Goal: Task Accomplishment & Management: Manage account settings

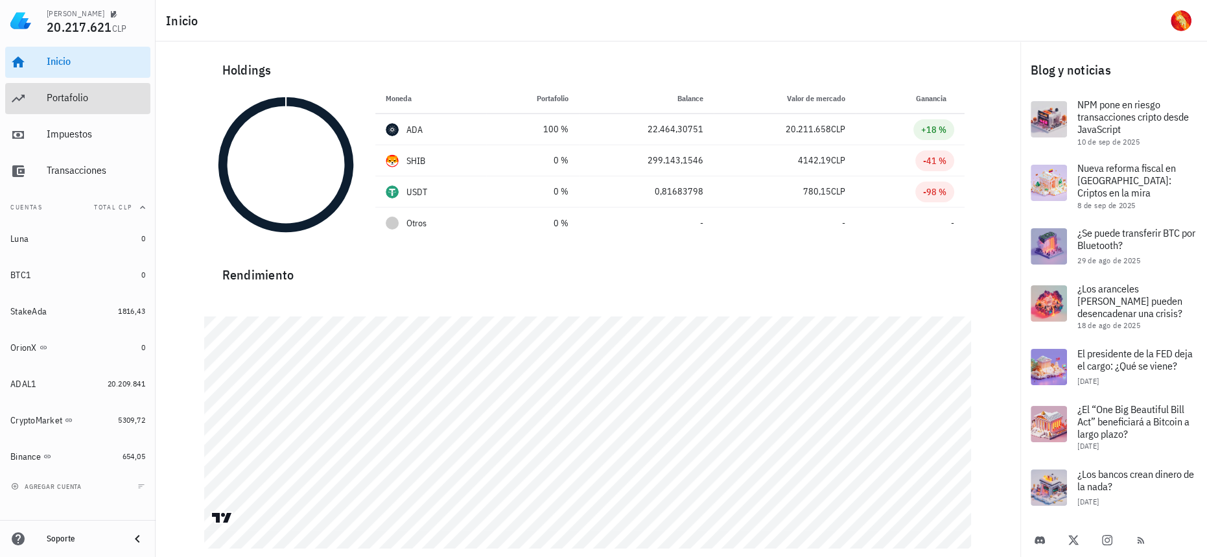
click at [90, 89] on div "Portafolio" at bounding box center [96, 98] width 99 height 29
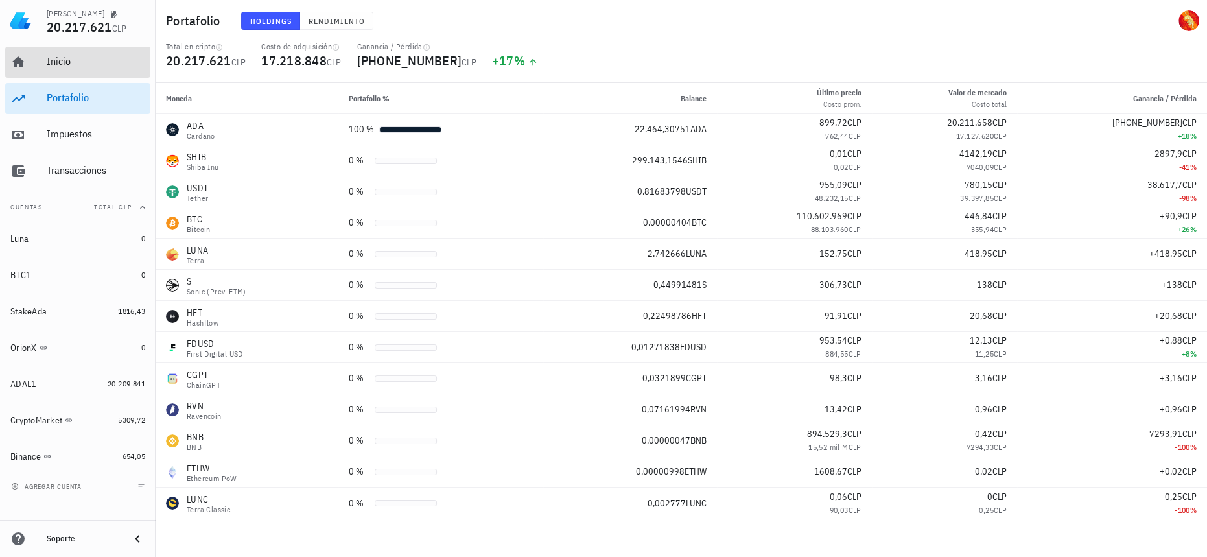
click at [107, 67] on div "Inicio" at bounding box center [96, 61] width 99 height 12
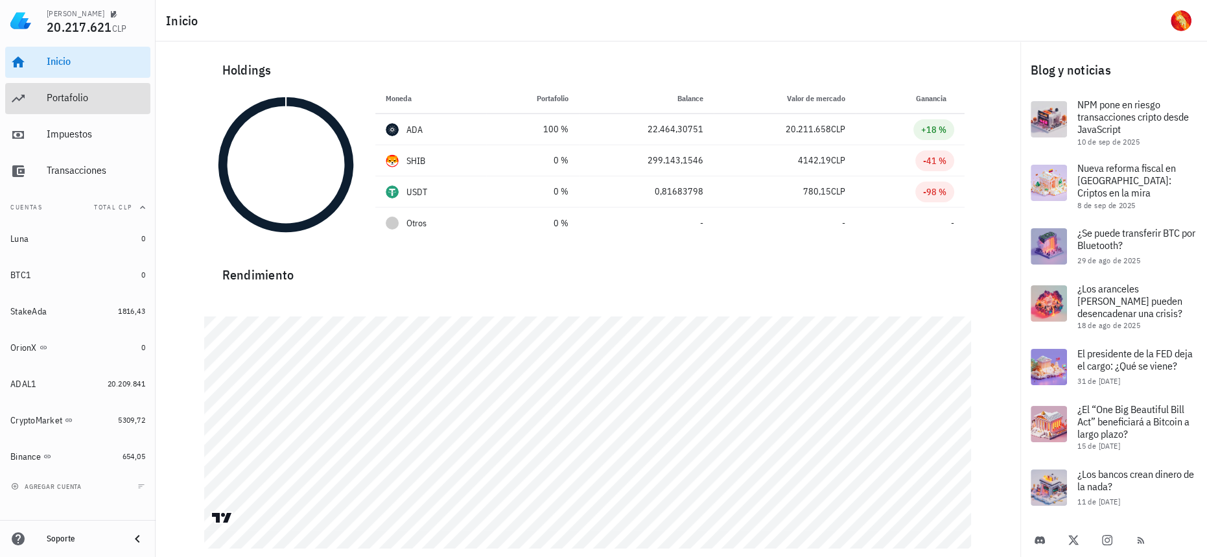
click at [64, 94] on div "Portafolio" at bounding box center [96, 97] width 99 height 12
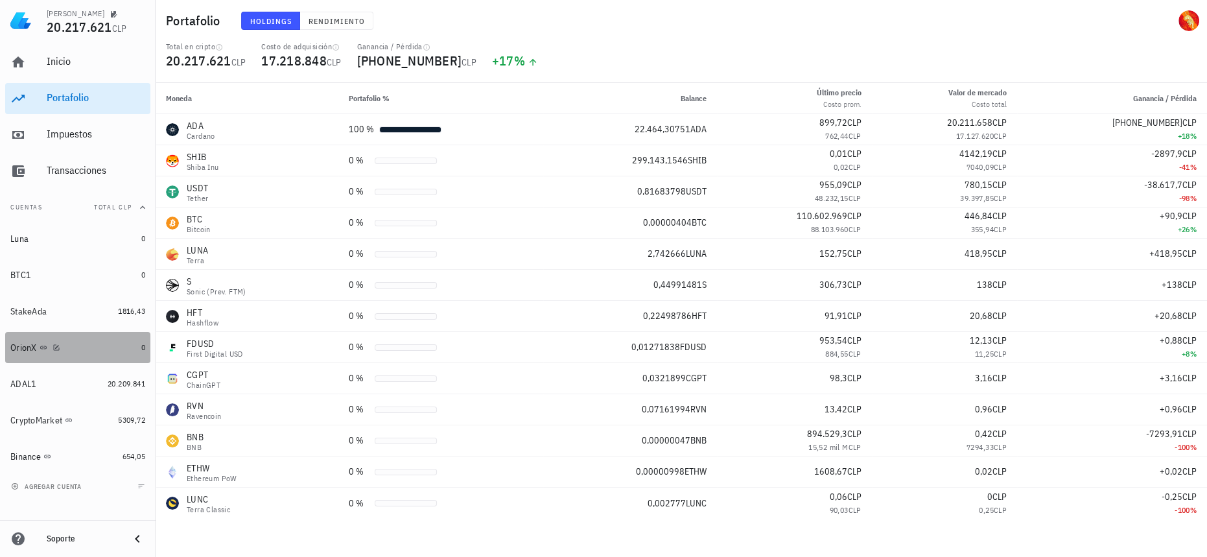
click at [101, 351] on div "OrionX" at bounding box center [73, 348] width 126 height 12
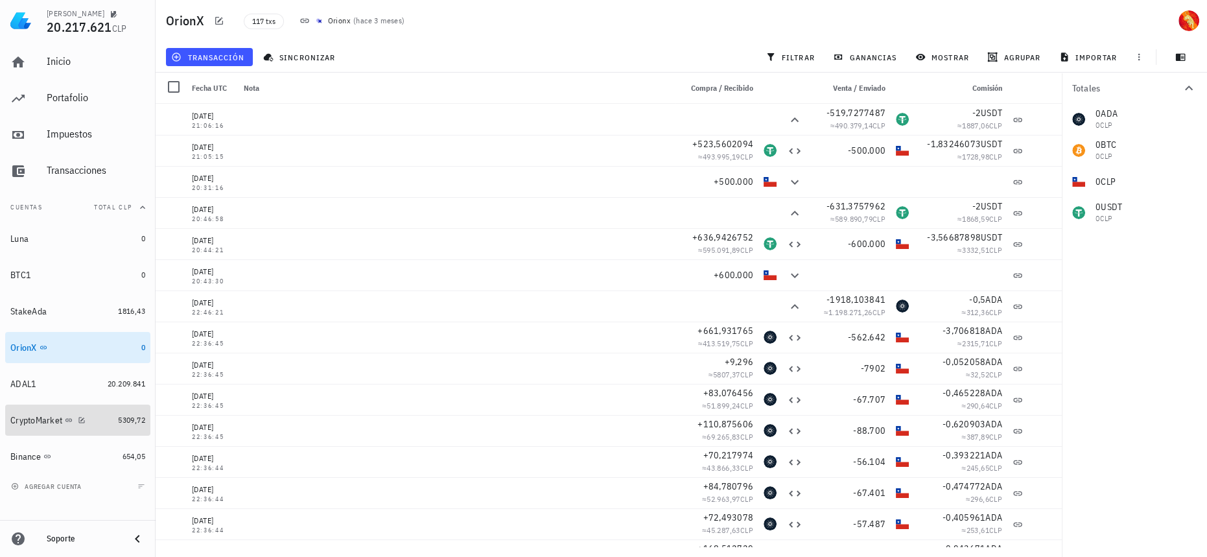
click at [108, 424] on div "CryptoMarket" at bounding box center [61, 420] width 102 height 12
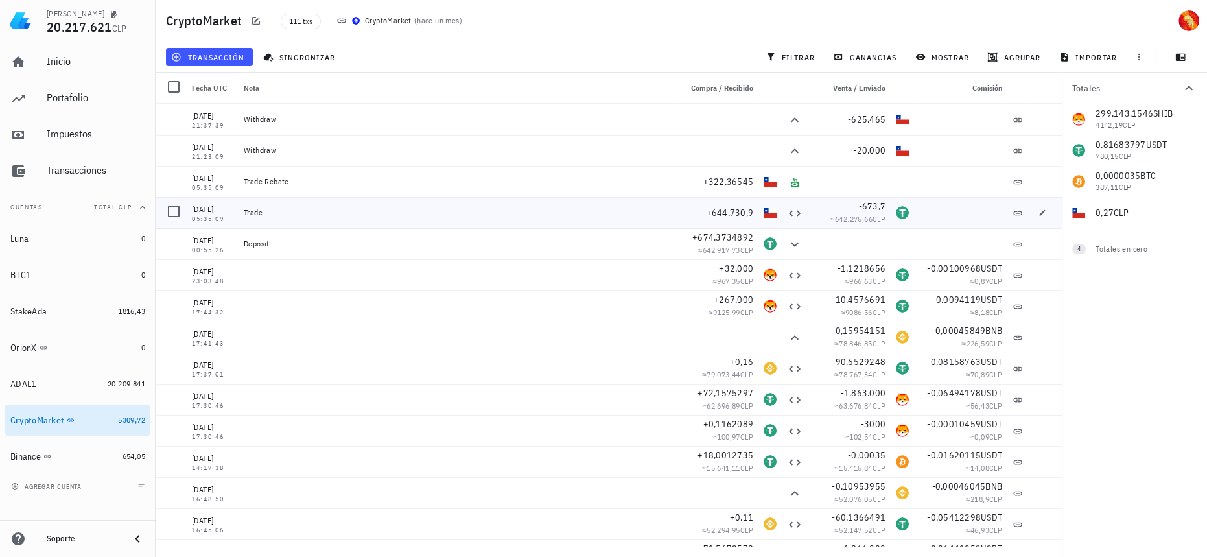
drag, startPoint x: 305, startPoint y: 205, endPoint x: 245, endPoint y: 204, distance: 60.3
click at [245, 204] on div "Trade" at bounding box center [457, 212] width 437 height 31
click at [215, 222] on div "05:35:09" at bounding box center [212, 219] width 41 height 6
click at [1038, 246] on icon "button" at bounding box center [1042, 244] width 8 height 8
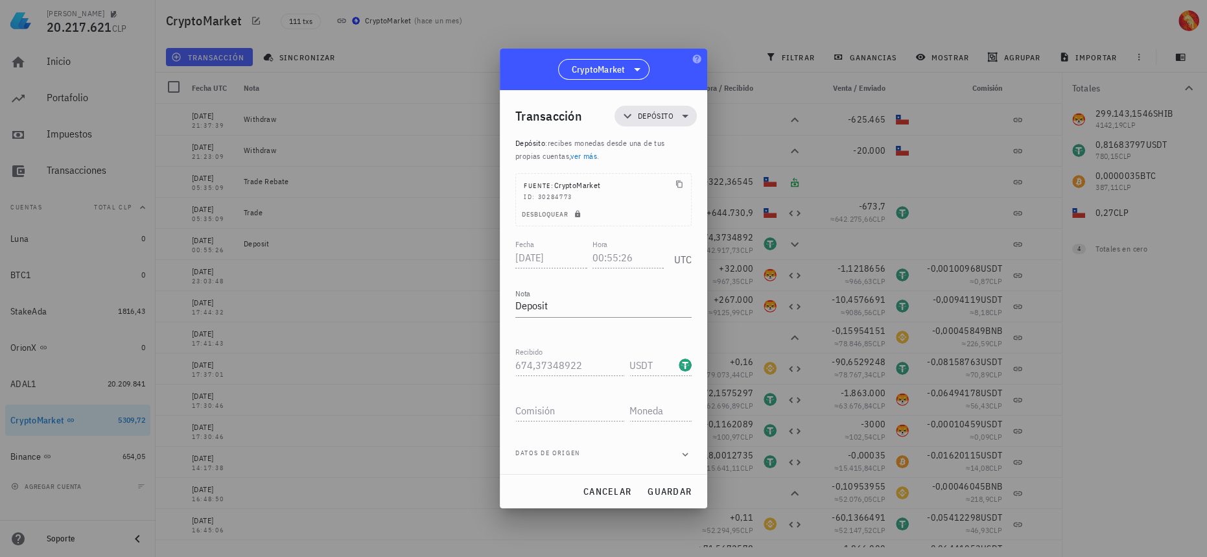
click at [651, 450] on div "Datos de origen" at bounding box center [603, 454] width 176 height 13
click at [678, 457] on div "Datos de origen" at bounding box center [603, 454] width 176 height 13
click at [682, 456] on icon "button" at bounding box center [685, 455] width 12 height 16
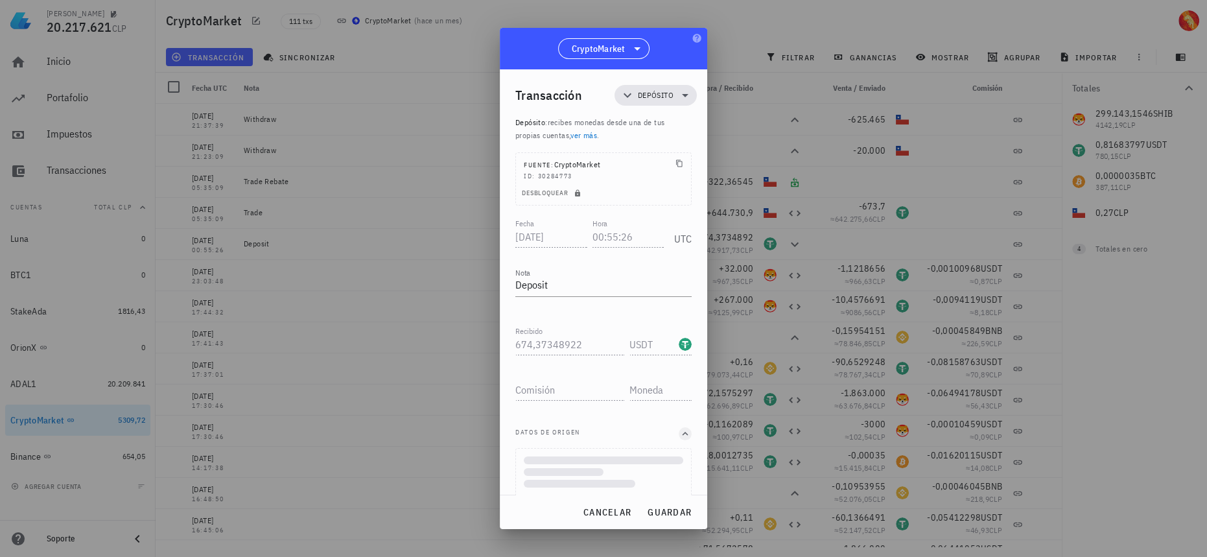
scroll to position [146, 0]
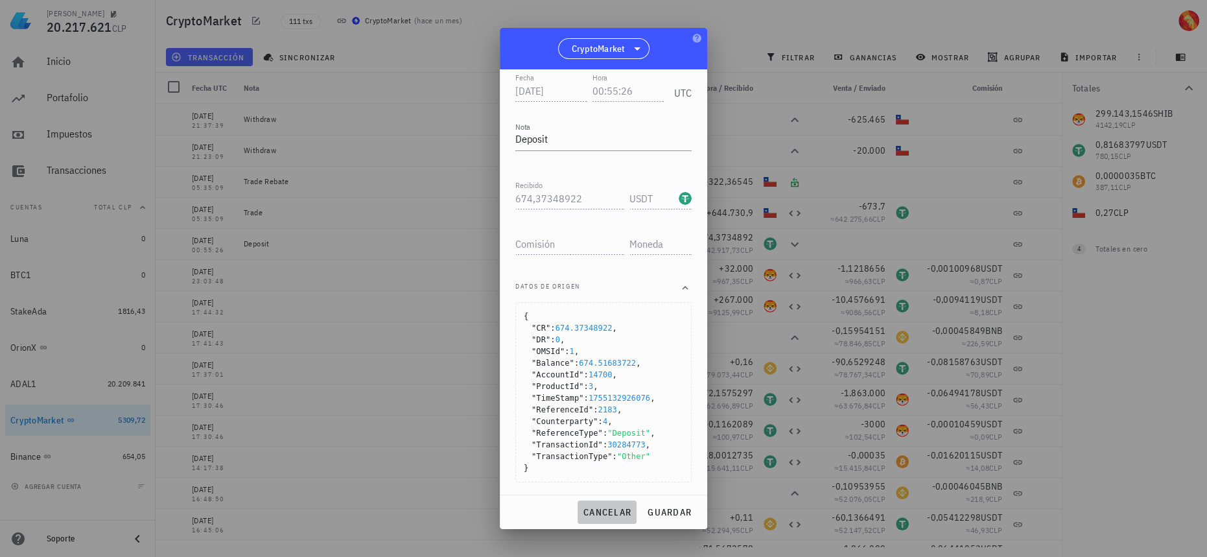
click at [600, 511] on span "cancelar" at bounding box center [607, 512] width 49 height 12
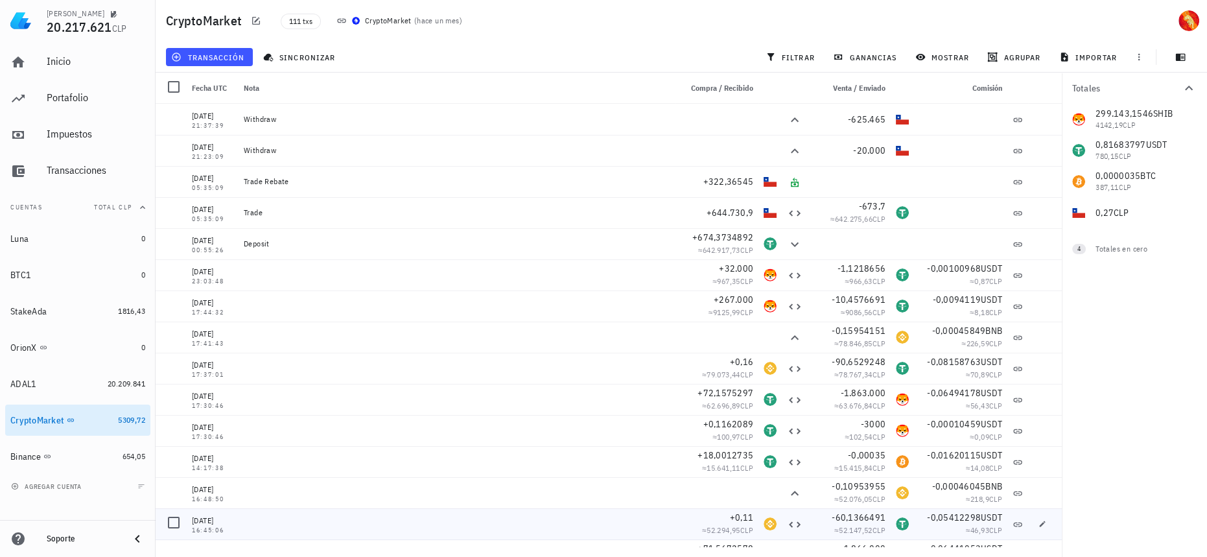
scroll to position [0, 0]
drag, startPoint x: 695, startPoint y: 207, endPoint x: 732, endPoint y: 211, distance: 37.1
click at [732, 211] on div "+644.730,9" at bounding box center [717, 212] width 73 height 13
click at [1033, 216] on button "button" at bounding box center [1042, 213] width 18 height 18
type input "05:35:09"
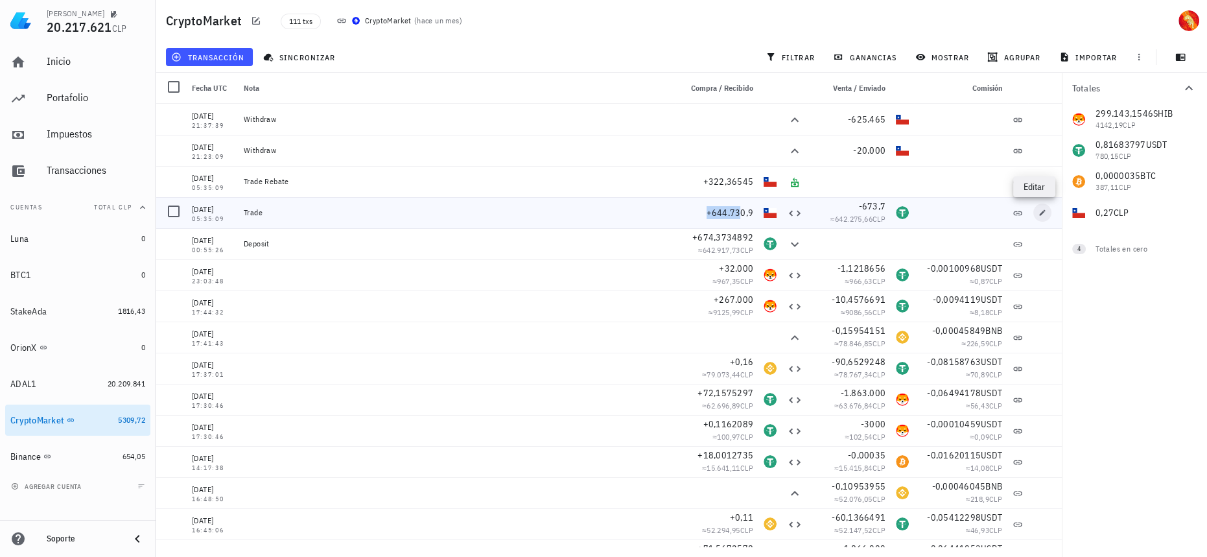
type textarea "Trade"
type input "644.730,9"
type input "CLP"
type input "673,7"
type input "USDT"
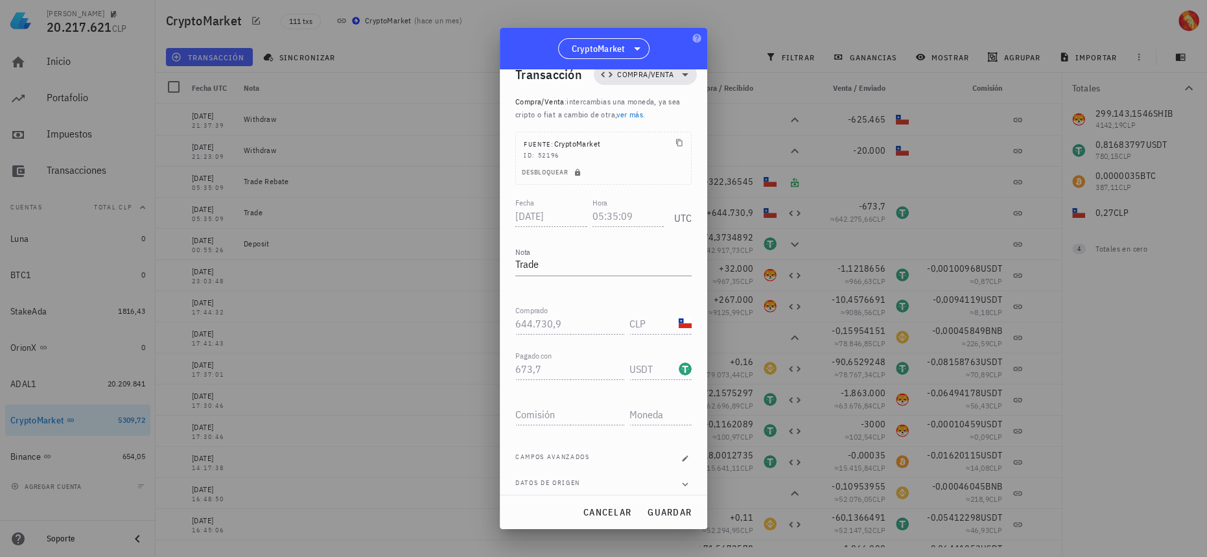
scroll to position [29, 0]
click at [666, 474] on div "Datos de origen" at bounding box center [603, 475] width 176 height 13
click at [679, 476] on icon "button" at bounding box center [685, 476] width 12 height 16
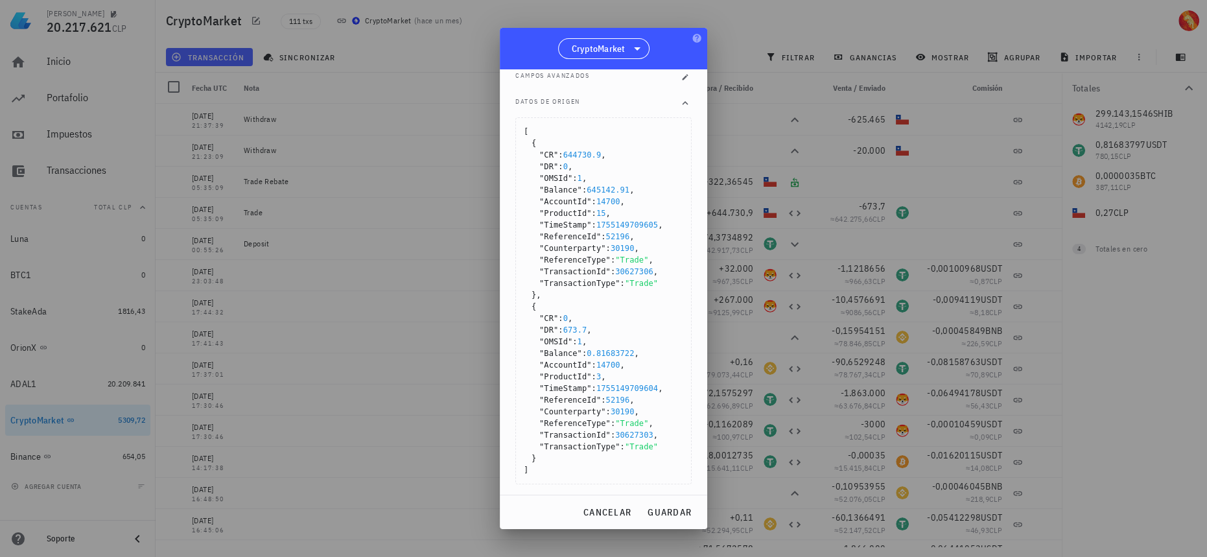
scroll to position [404, 0]
click at [767, 222] on div at bounding box center [603, 278] width 1207 height 557
click at [614, 511] on span "cancelar" at bounding box center [607, 512] width 49 height 12
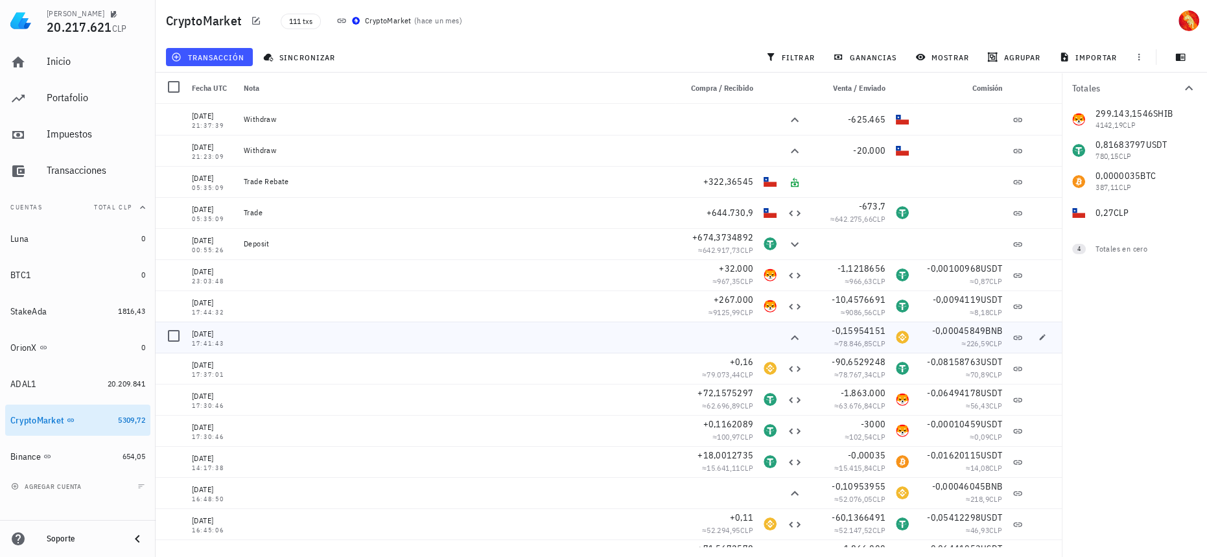
scroll to position [0, 0]
drag, startPoint x: 296, startPoint y: 152, endPoint x: 248, endPoint y: 124, distance: 56.0
click at [239, 118] on div "Withdraw" at bounding box center [457, 119] width 437 height 31
drag, startPoint x: 240, startPoint y: 118, endPoint x: 292, endPoint y: 158, distance: 65.6
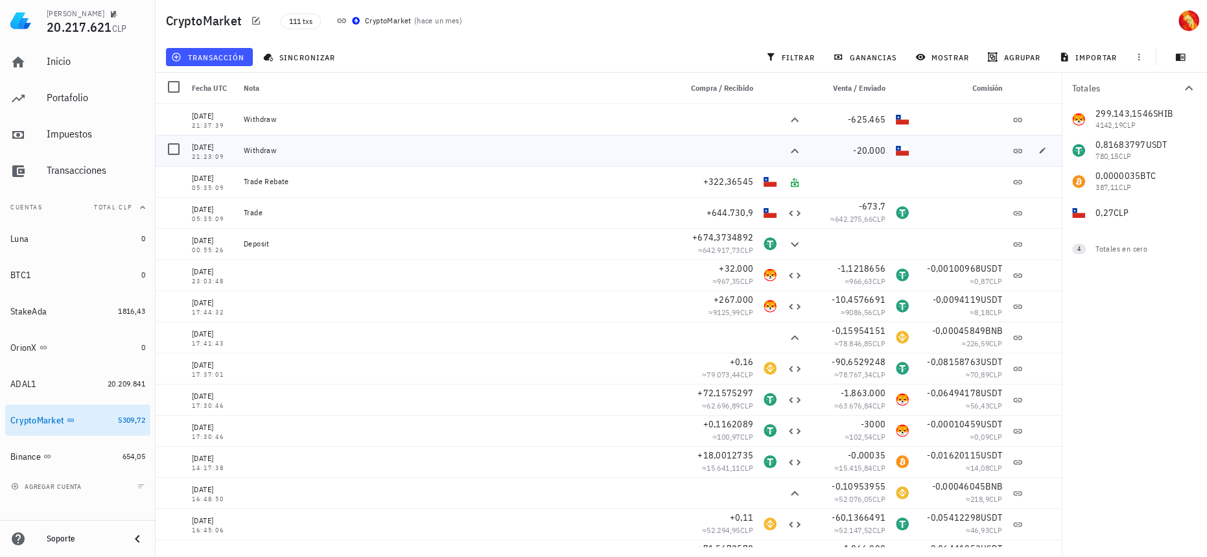
drag, startPoint x: 294, startPoint y: 180, endPoint x: 245, endPoint y: 178, distance: 49.3
click at [245, 178] on div "Trade Rebate" at bounding box center [457, 181] width 426 height 10
click at [789, 180] on icon at bounding box center [794, 182] width 10 height 10
click at [211, 62] on button "transacción" at bounding box center [209, 57] width 87 height 18
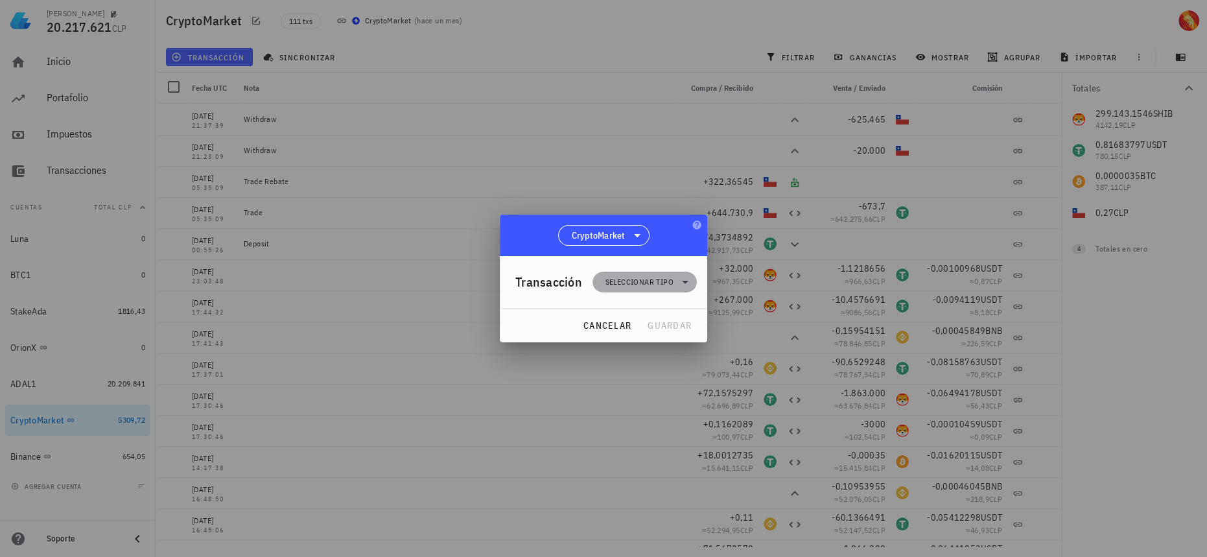
click at [685, 274] on icon at bounding box center [685, 282] width 16 height 16
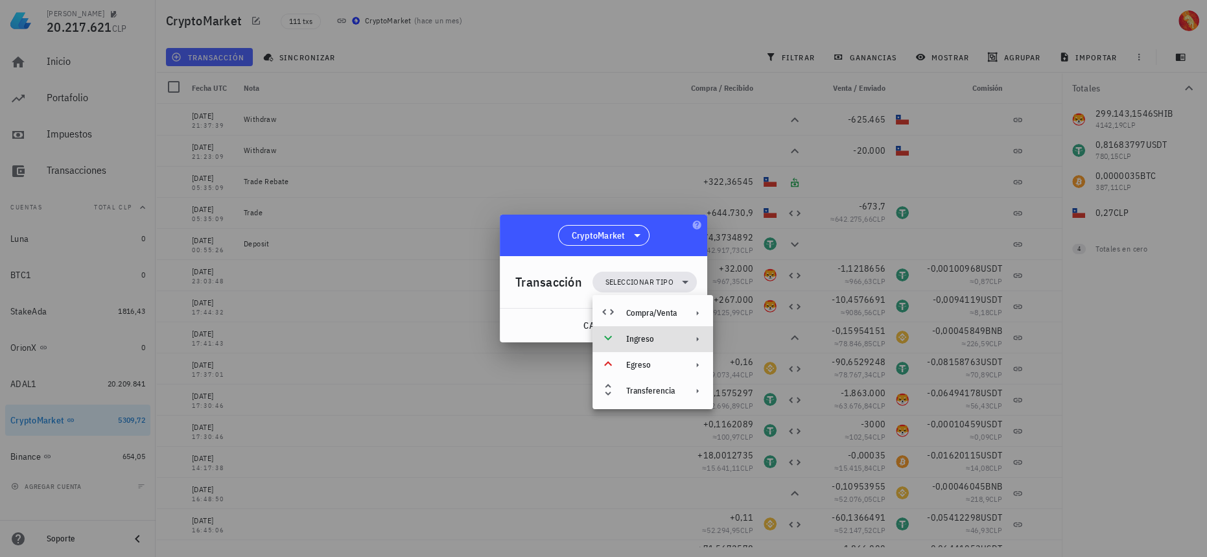
click at [661, 331] on div "Ingreso" at bounding box center [652, 339] width 121 height 26
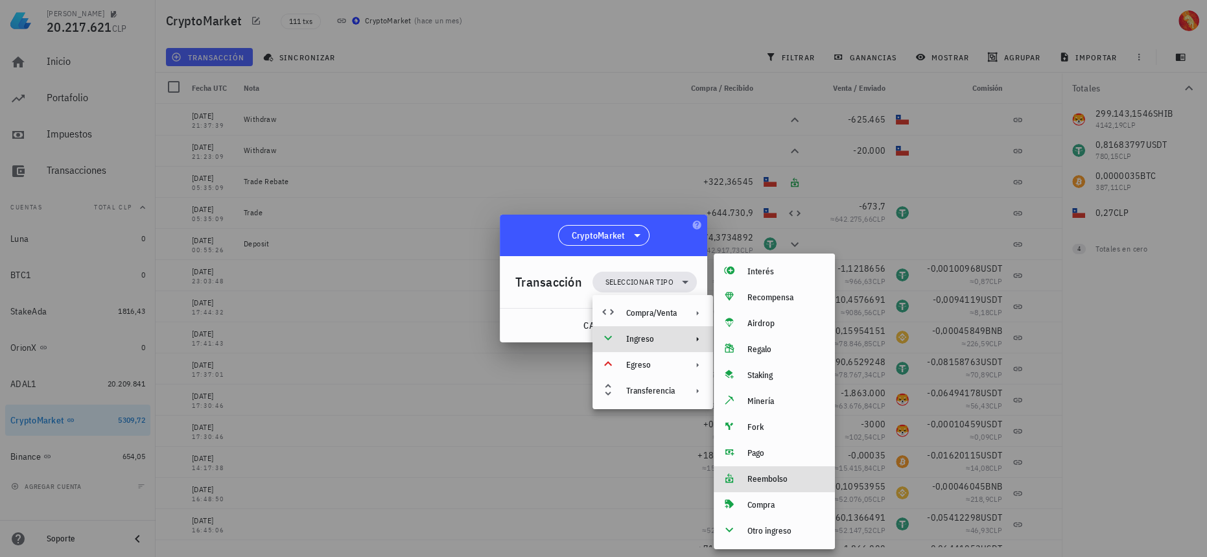
click at [771, 484] on div "Reembolso" at bounding box center [774, 479] width 121 height 26
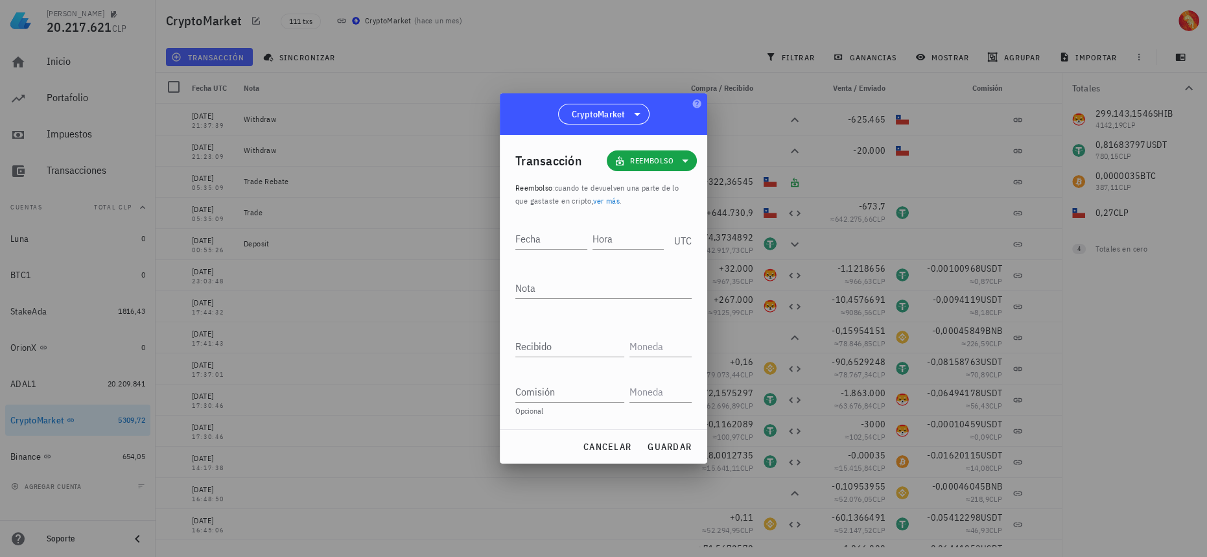
click at [599, 200] on link "ver más" at bounding box center [606, 201] width 27 height 10
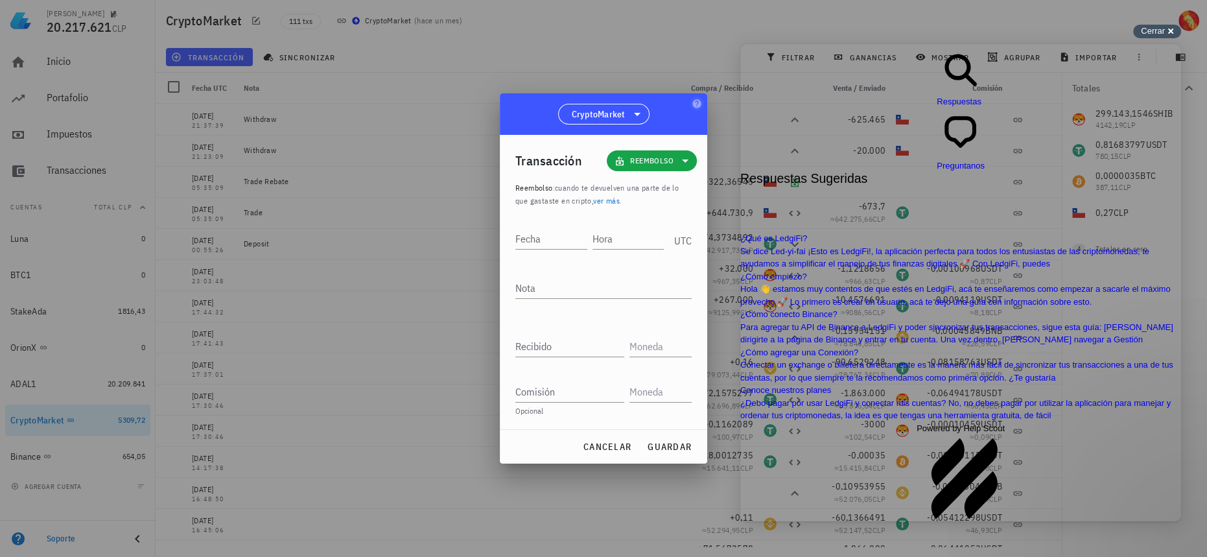
click at [1167, 29] on div "Cerrar cross-small" at bounding box center [1157, 32] width 48 height 14
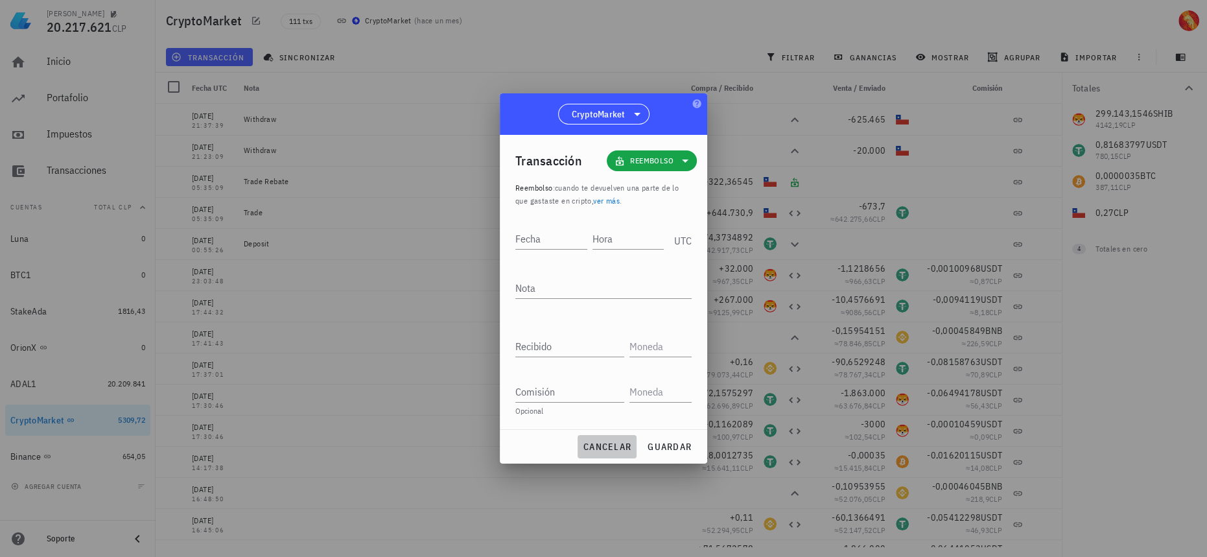
click at [607, 446] on span "cancelar" at bounding box center [607, 447] width 49 height 12
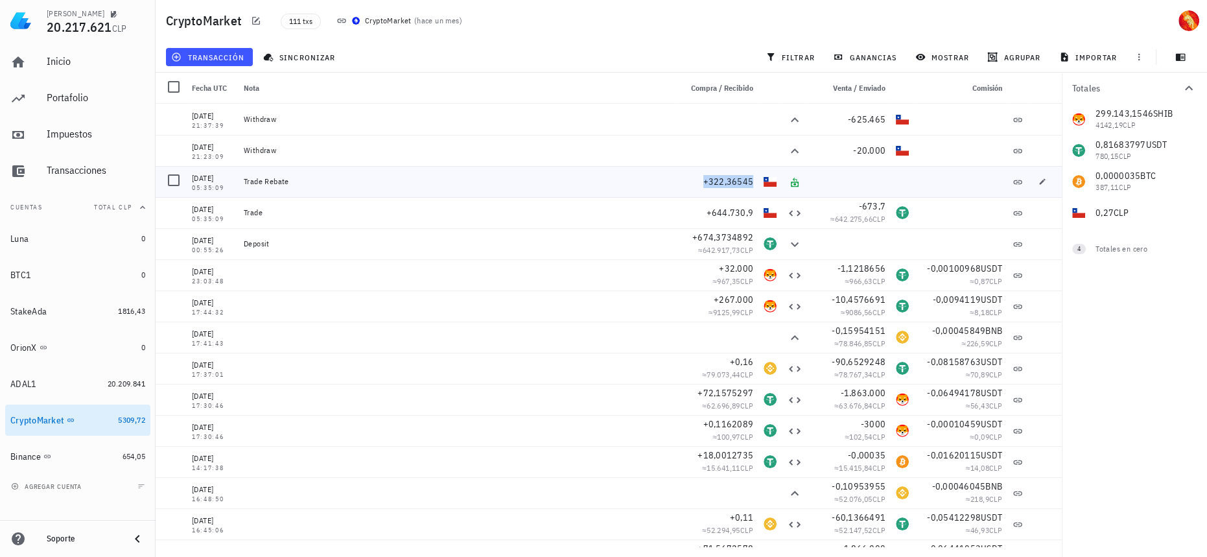
drag, startPoint x: 751, startPoint y: 180, endPoint x: 701, endPoint y: 177, distance: 50.0
click at [701, 177] on div "[DATE] 05:35:09 Trade Rebate +322,36545" at bounding box center [609, 181] width 906 height 31
drag, startPoint x: 193, startPoint y: 127, endPoint x: 216, endPoint y: 126, distance: 23.3
click at [216, 126] on div "21:37:39" at bounding box center [212, 125] width 41 height 6
drag, startPoint x: 194, startPoint y: 191, endPoint x: 219, endPoint y: 189, distance: 25.4
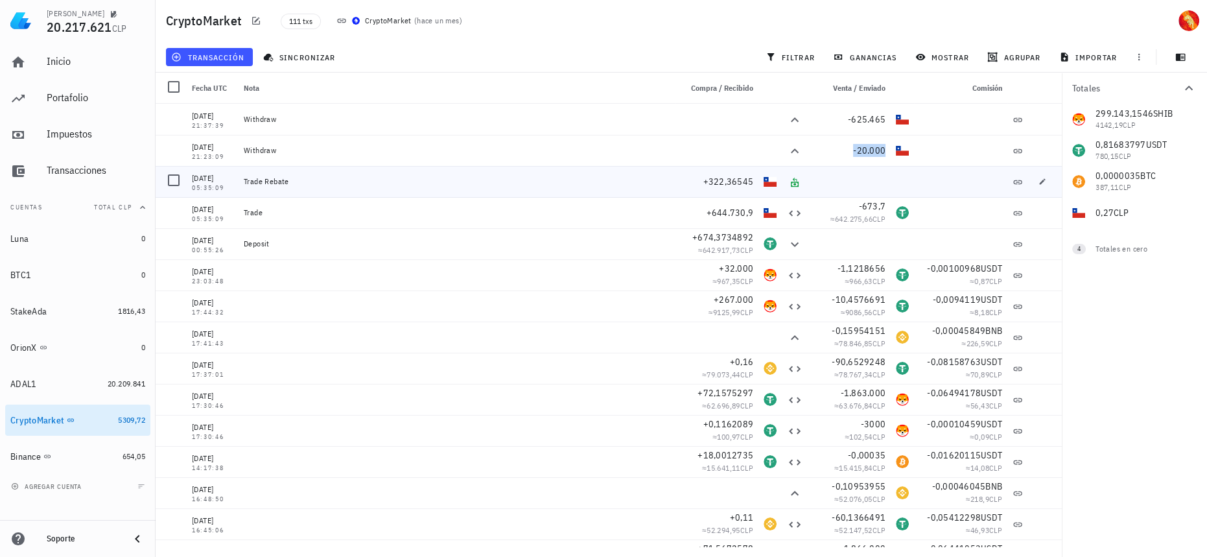
click at [219, 189] on div "05:35:09" at bounding box center [212, 188] width 41 height 6
drag, startPoint x: 194, startPoint y: 187, endPoint x: 204, endPoint y: 187, distance: 10.4
click at [204, 187] on div "05:35:09" at bounding box center [212, 188] width 41 height 6
click at [99, 353] on div "OrionX" at bounding box center [73, 348] width 126 height 28
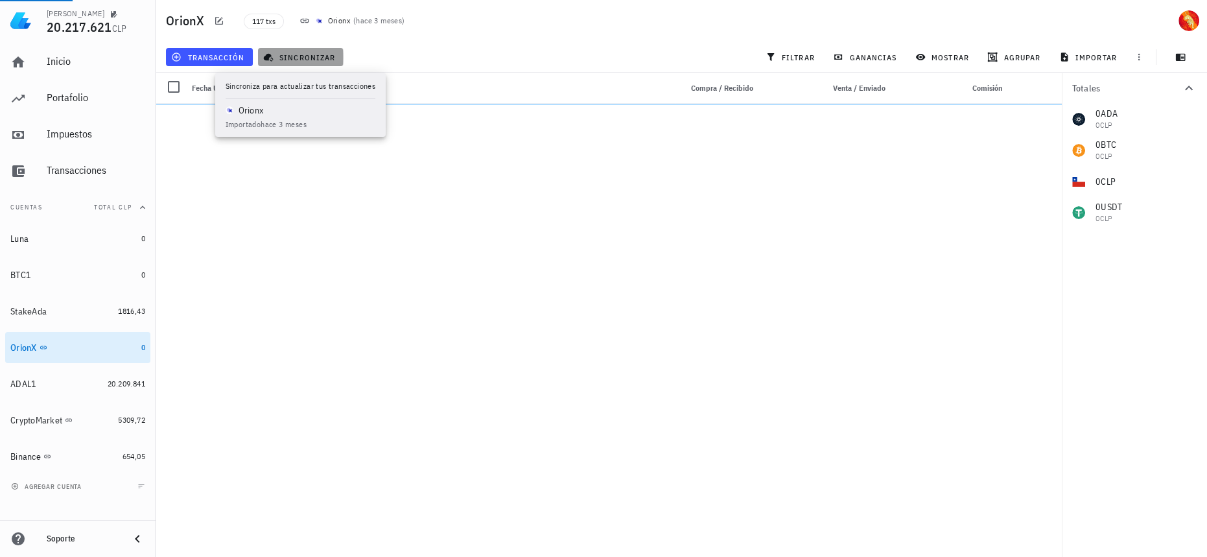
click at [323, 56] on span "sincronizar" at bounding box center [300, 57] width 69 height 10
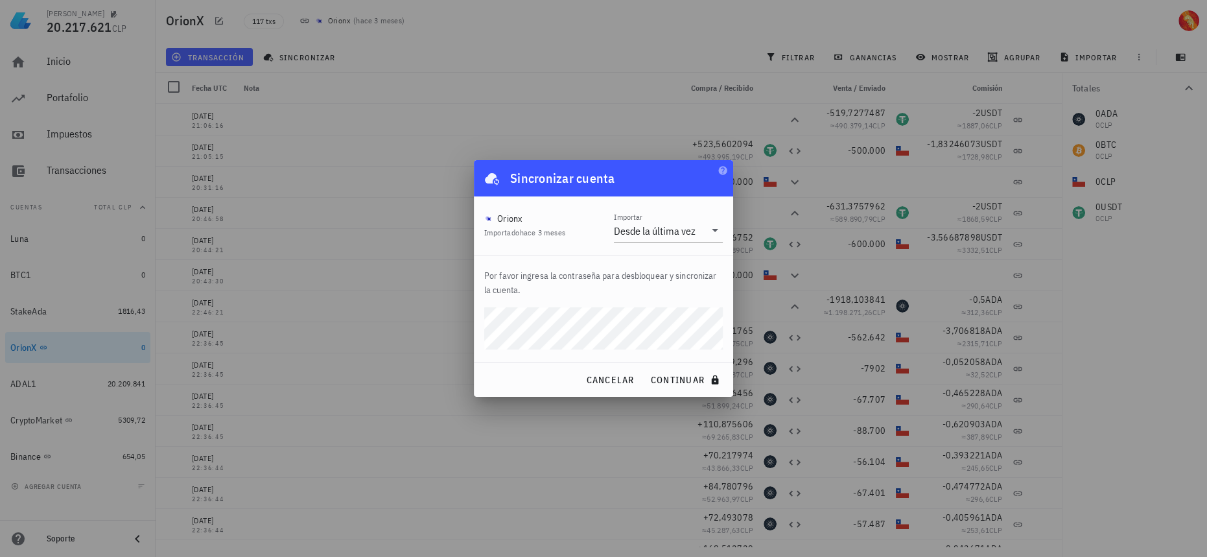
click at [645, 368] on button "continuar" at bounding box center [686, 379] width 83 height 23
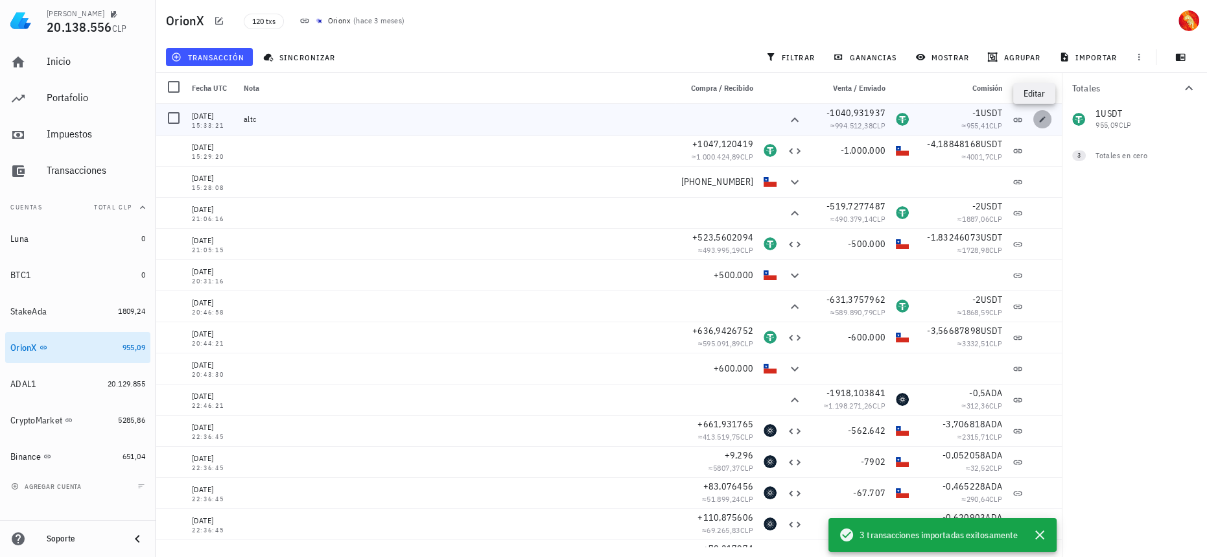
click at [1033, 119] on span "button" at bounding box center [1042, 119] width 18 height 8
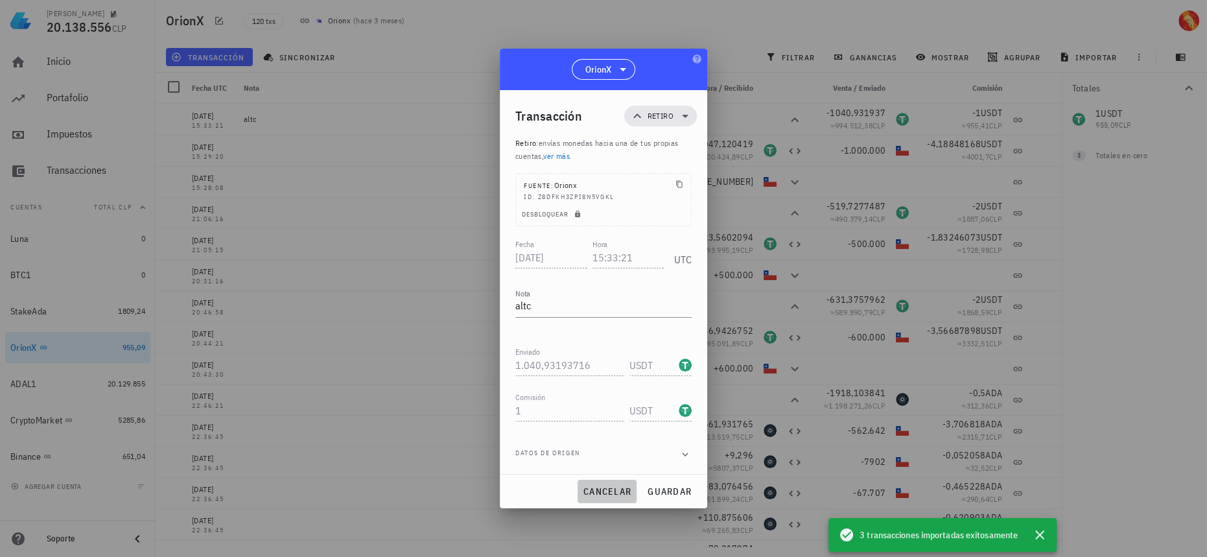
click at [612, 497] on button "cancelar" at bounding box center [606, 491] width 59 height 23
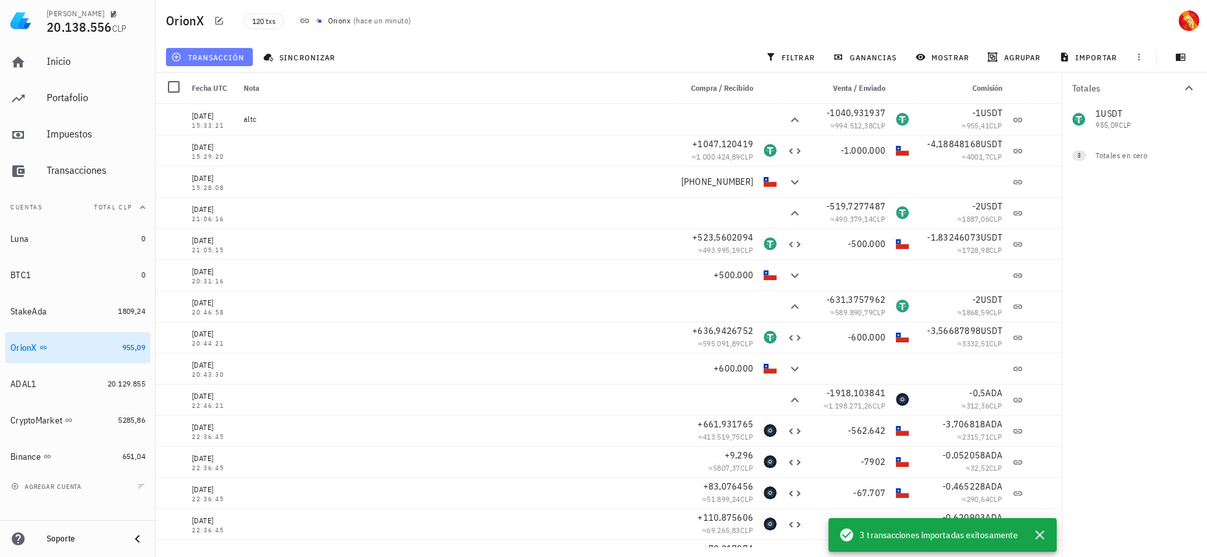
click at [235, 53] on span "transacción" at bounding box center [209, 57] width 71 height 10
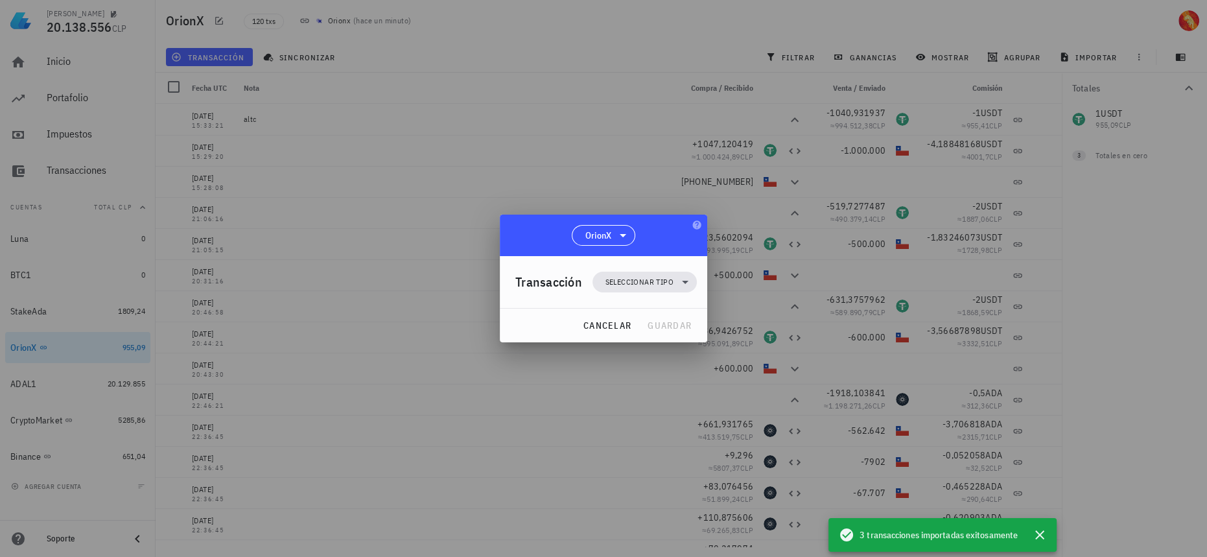
click at [671, 269] on div "Transacción Seleccionar tipo" at bounding box center [605, 282] width 181 height 52
click at [680, 284] on icon at bounding box center [685, 282] width 16 height 16
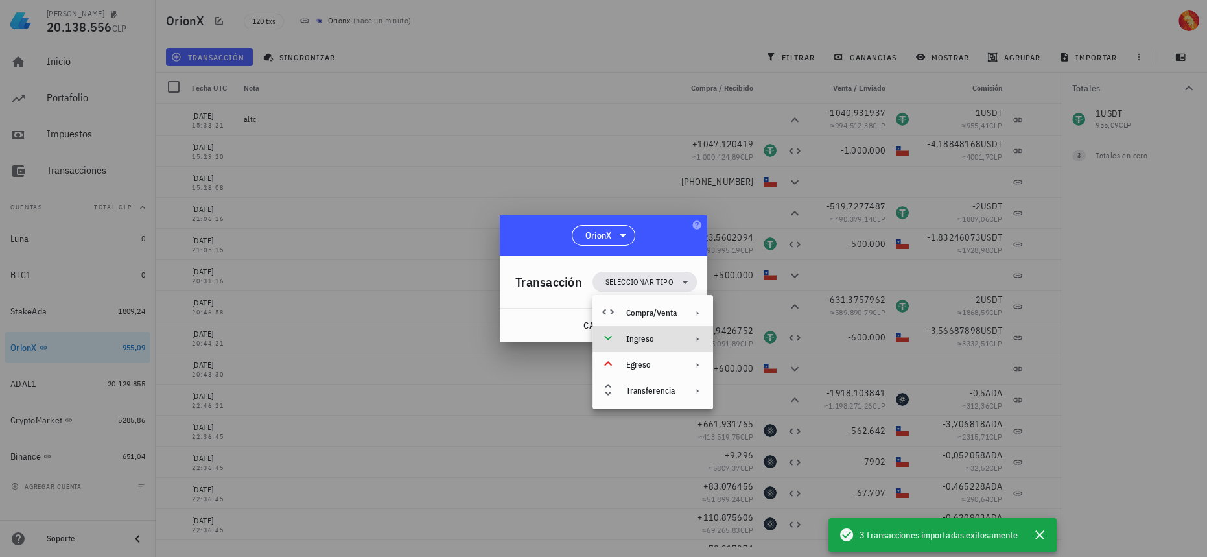
click at [651, 332] on div "Ingreso" at bounding box center [652, 339] width 121 height 26
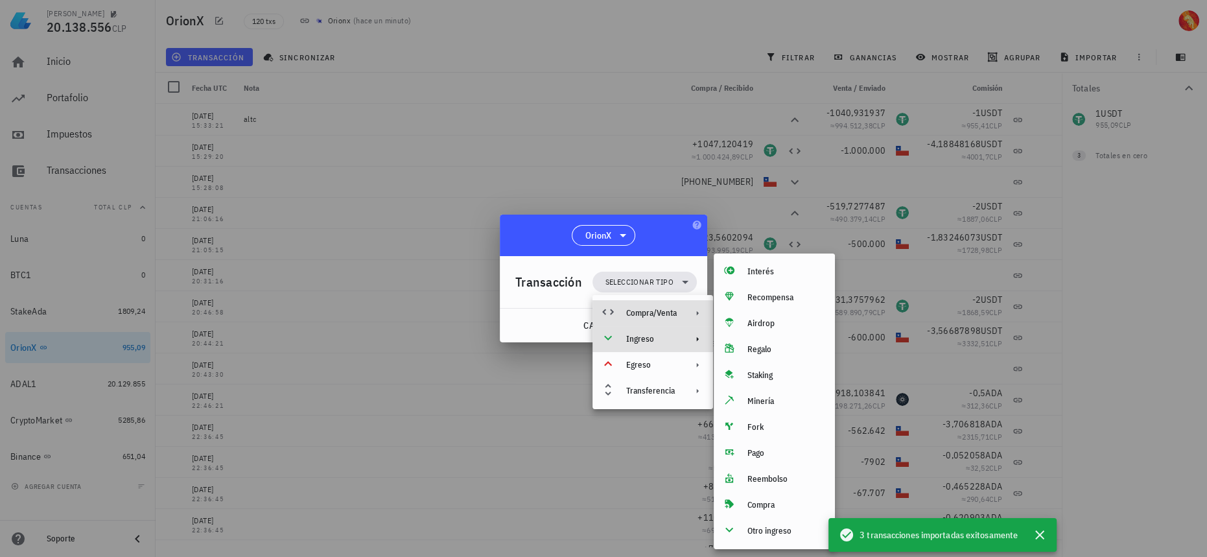
click at [642, 311] on div "Compra/Venta" at bounding box center [651, 313] width 51 height 10
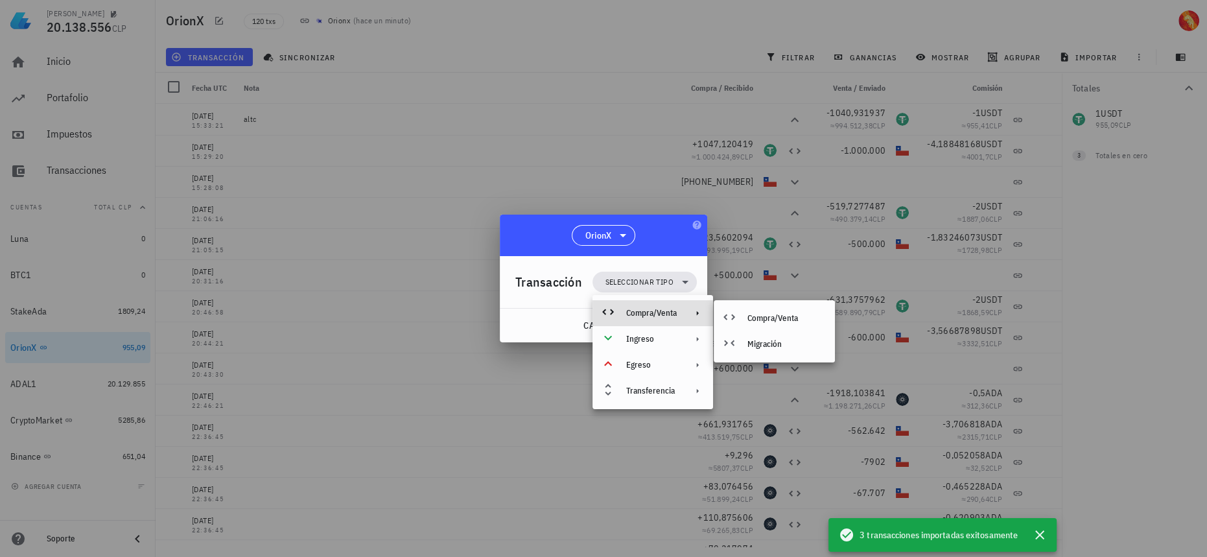
click at [829, 160] on div at bounding box center [603, 278] width 1207 height 557
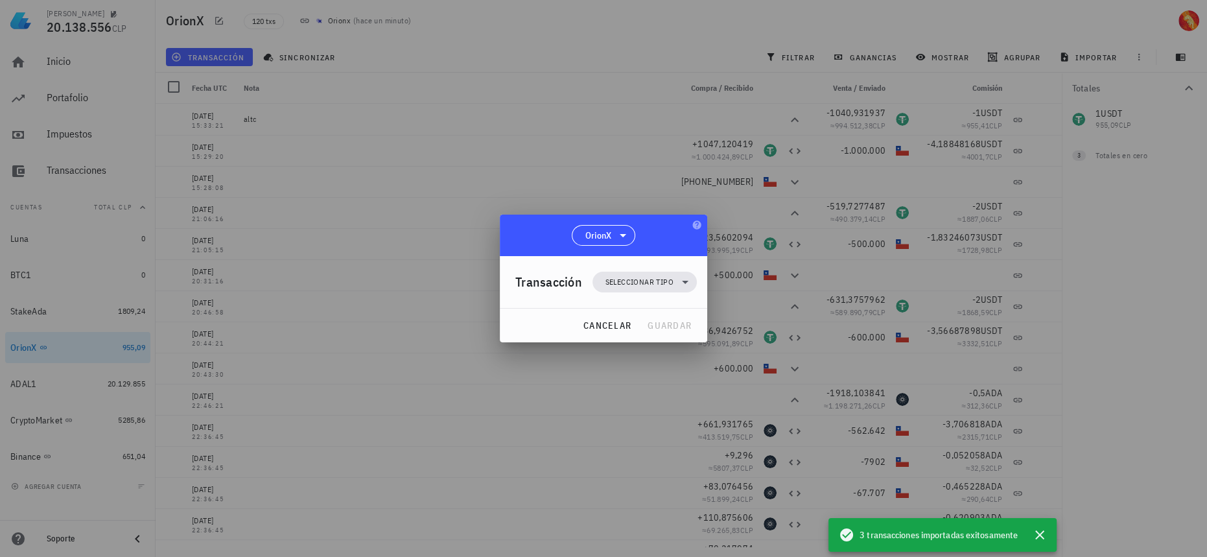
click at [785, 121] on div at bounding box center [603, 278] width 1207 height 557
click at [614, 320] on span "cancelar" at bounding box center [607, 326] width 49 height 12
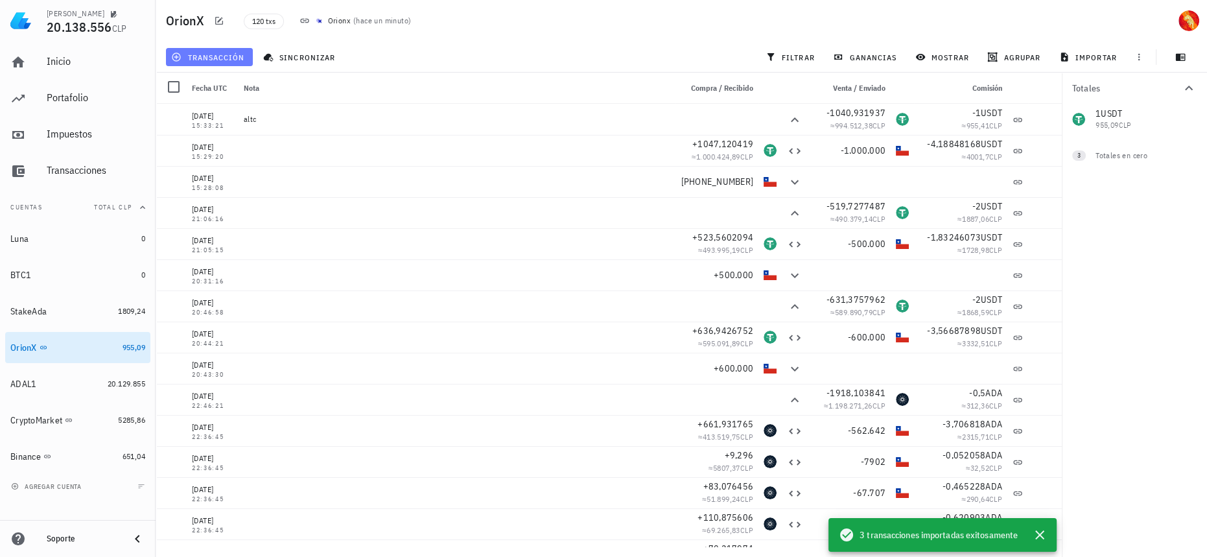
click at [221, 52] on span "transacción" at bounding box center [209, 57] width 71 height 10
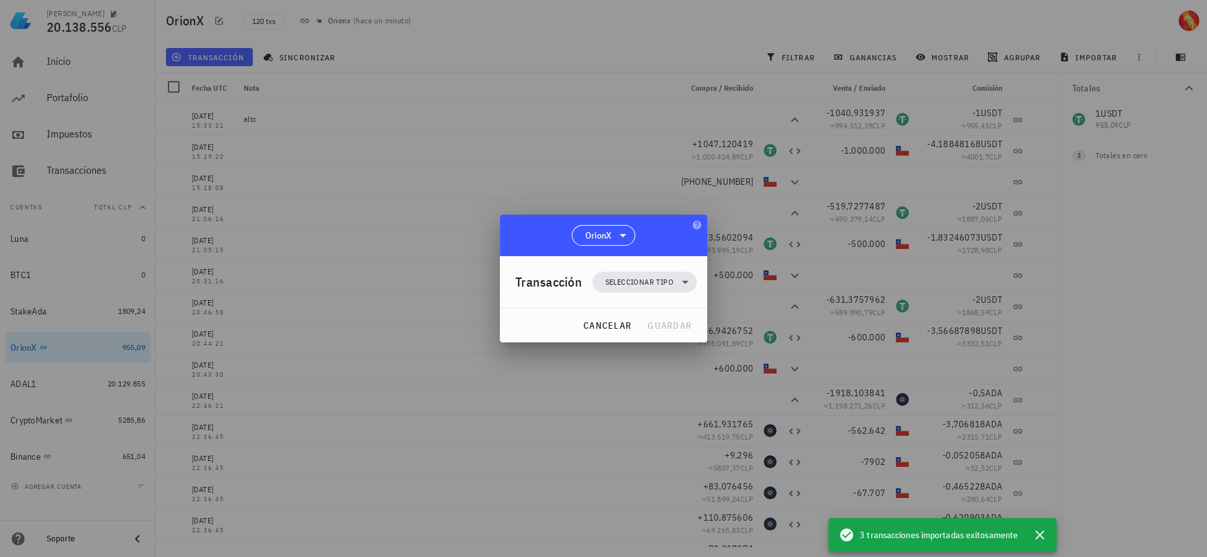
click at [675, 294] on div "Transacción Seleccionar tipo" at bounding box center [605, 282] width 181 height 52
click at [676, 284] on span "Seleccionar tipo" at bounding box center [644, 282] width 89 height 21
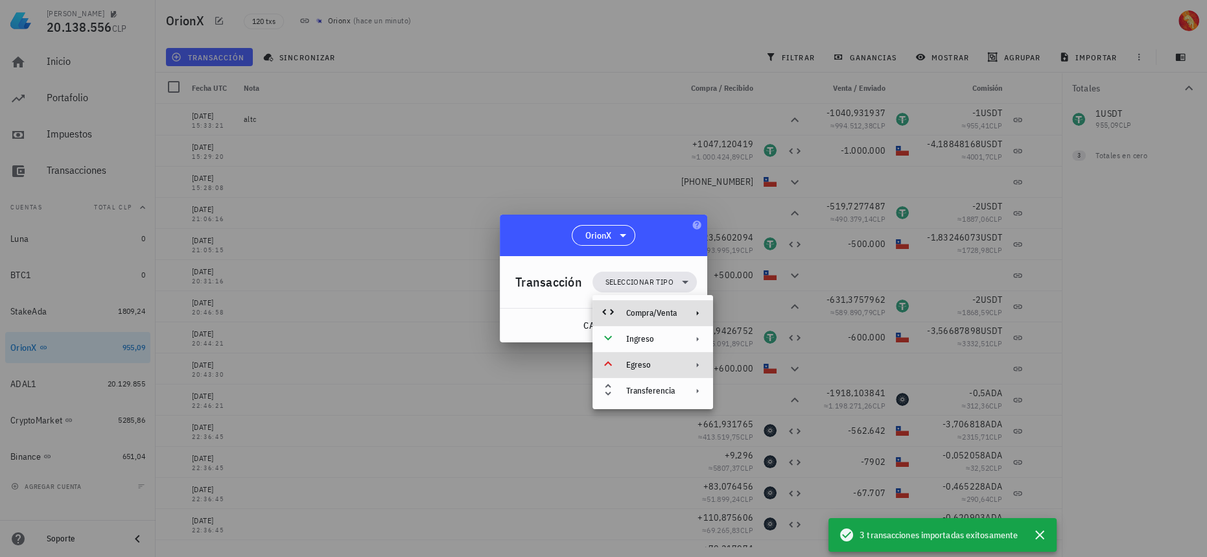
click at [668, 366] on div "Egreso" at bounding box center [651, 365] width 51 height 10
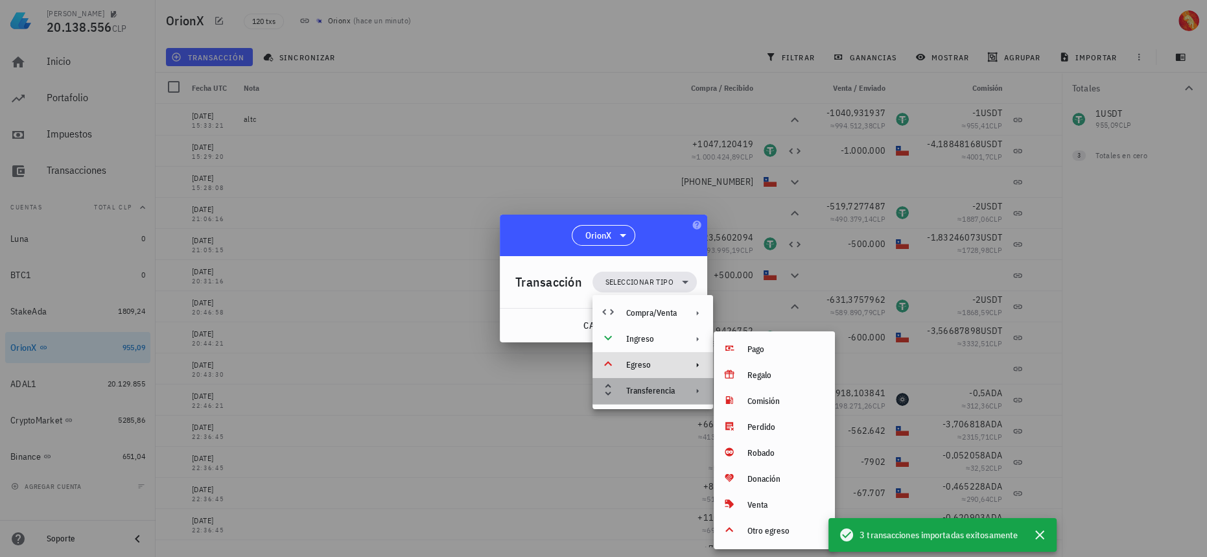
click at [662, 382] on div "Transferencia" at bounding box center [652, 391] width 121 height 26
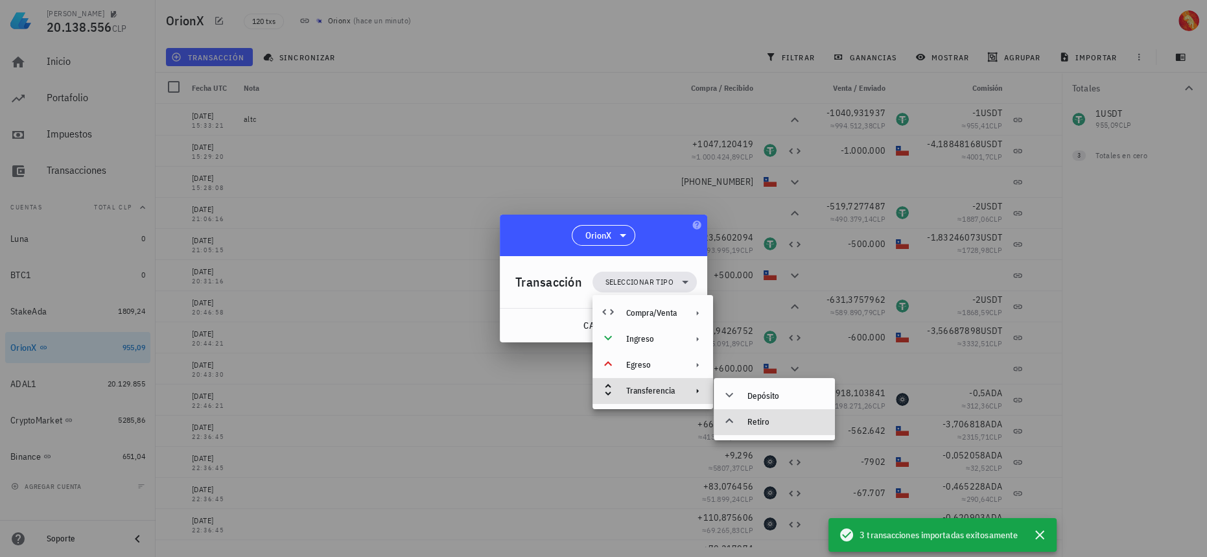
click at [765, 425] on div "Retiro" at bounding box center [785, 422] width 77 height 10
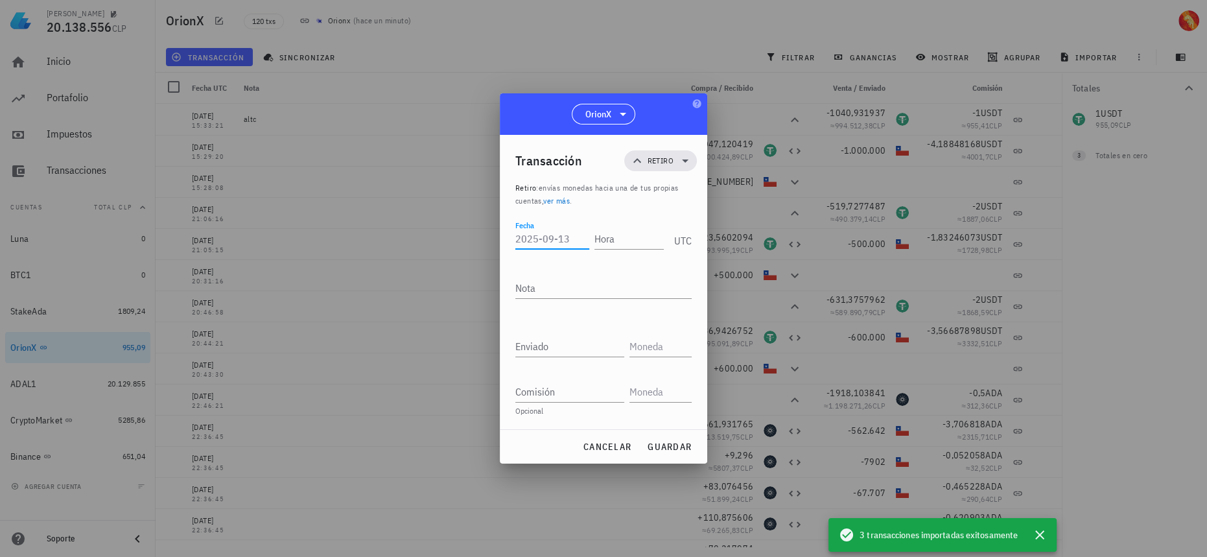
click at [550, 239] on input "Fecha" at bounding box center [552, 238] width 74 height 21
click at [631, 237] on input "Hora" at bounding box center [628, 238] width 69 height 21
click at [573, 237] on input "[DATE]" at bounding box center [549, 238] width 69 height 21
type input "[DATE]"
click at [618, 233] on input "Hora" at bounding box center [627, 238] width 74 height 21
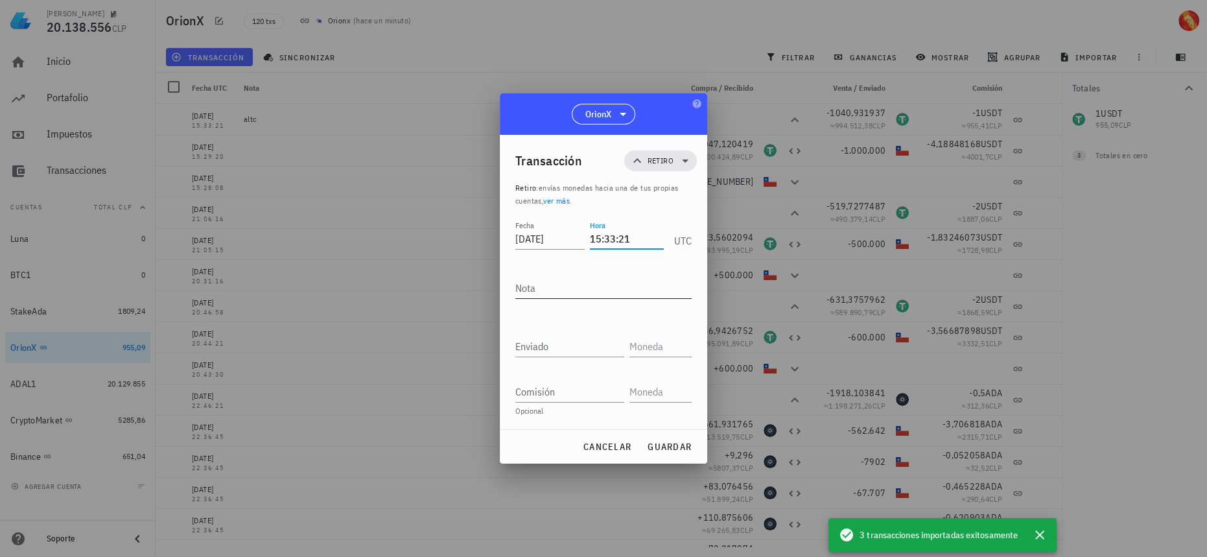
type input "15:33:21"
click at [631, 290] on textarea "Nota" at bounding box center [603, 287] width 176 height 21
type textarea "DiferenciaApi"
click at [596, 347] on input "Enviado" at bounding box center [569, 346] width 109 height 21
type input "0"
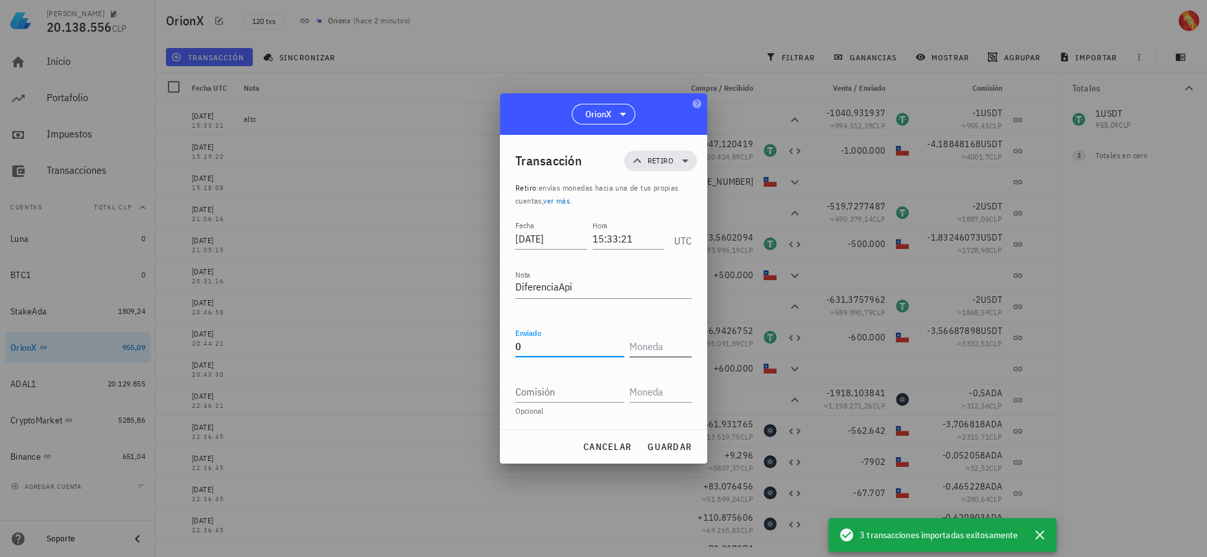
click at [648, 349] on input "text" at bounding box center [659, 346] width 60 height 21
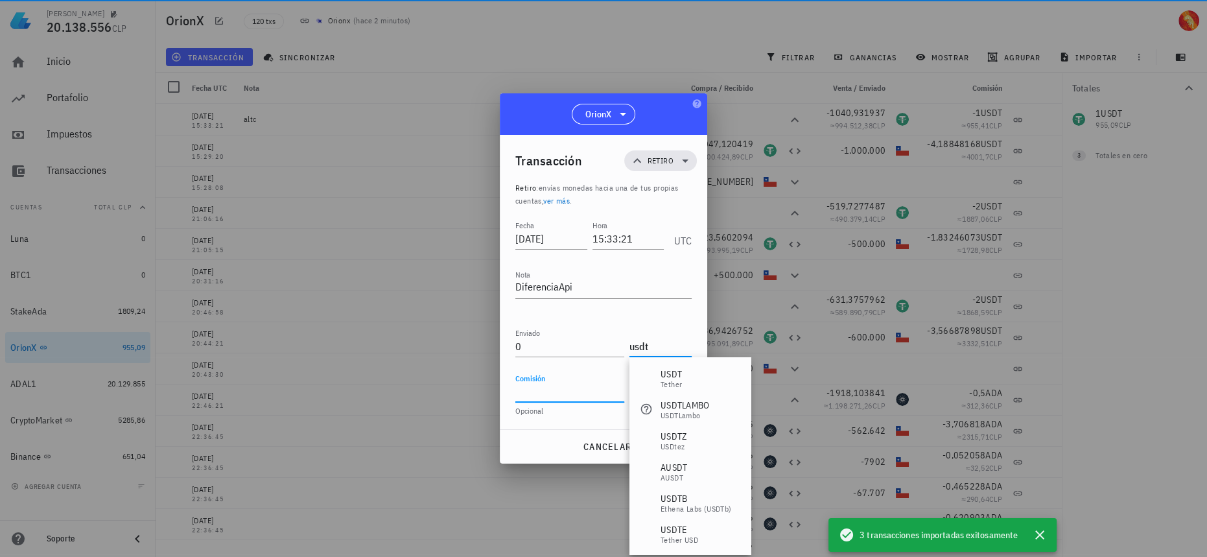
click at [586, 383] on input "Comisión" at bounding box center [569, 391] width 109 height 21
type input "USDT"
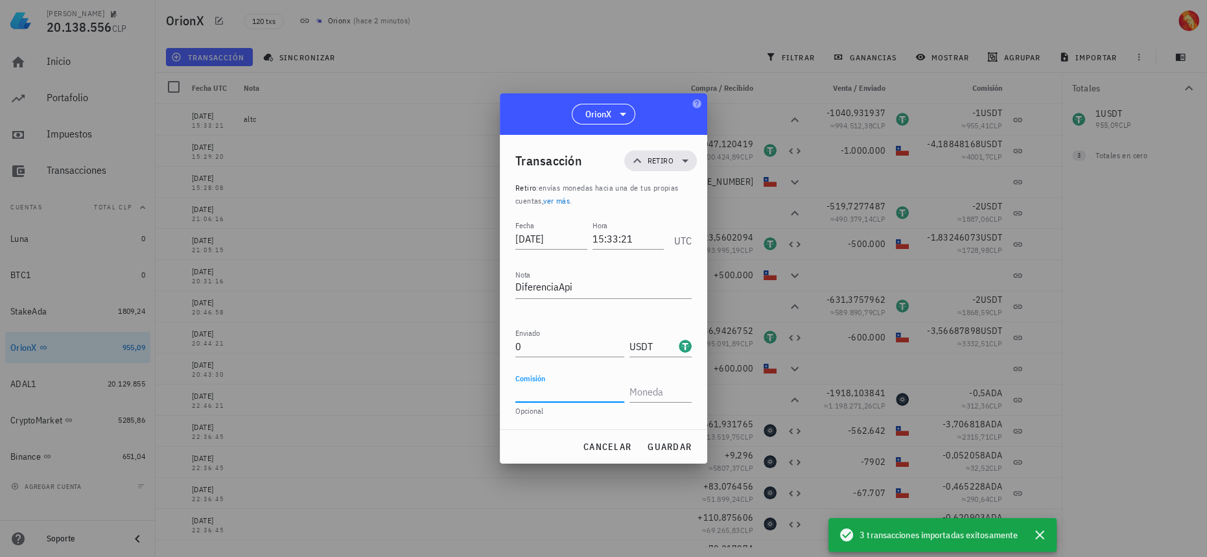
click at [589, 392] on input "Comisión" at bounding box center [569, 391] width 109 height 21
click at [666, 390] on input "text" at bounding box center [659, 391] width 60 height 21
click at [651, 387] on input "text" at bounding box center [659, 391] width 60 height 21
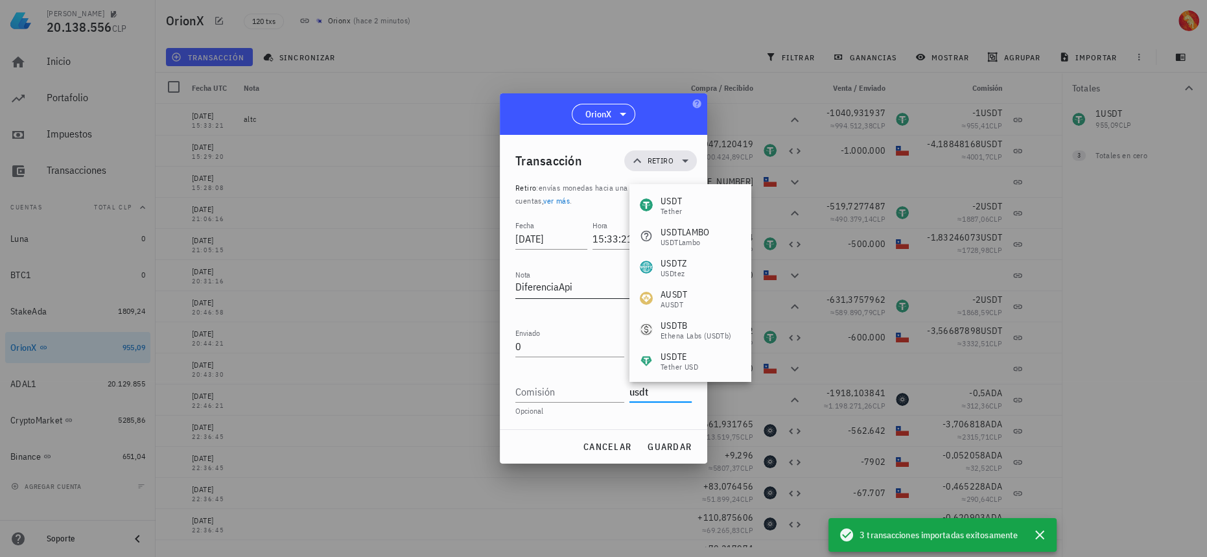
click at [568, 288] on textarea "DiferenciaApi" at bounding box center [603, 287] width 176 height 21
type input "USDT"
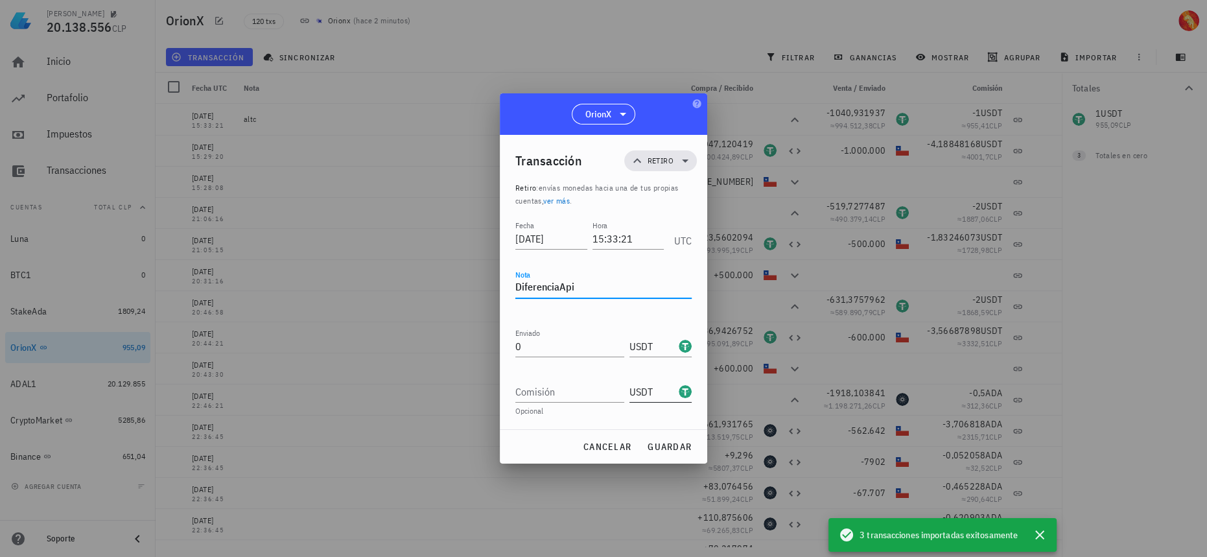
click at [654, 391] on input "USDT" at bounding box center [652, 391] width 47 height 21
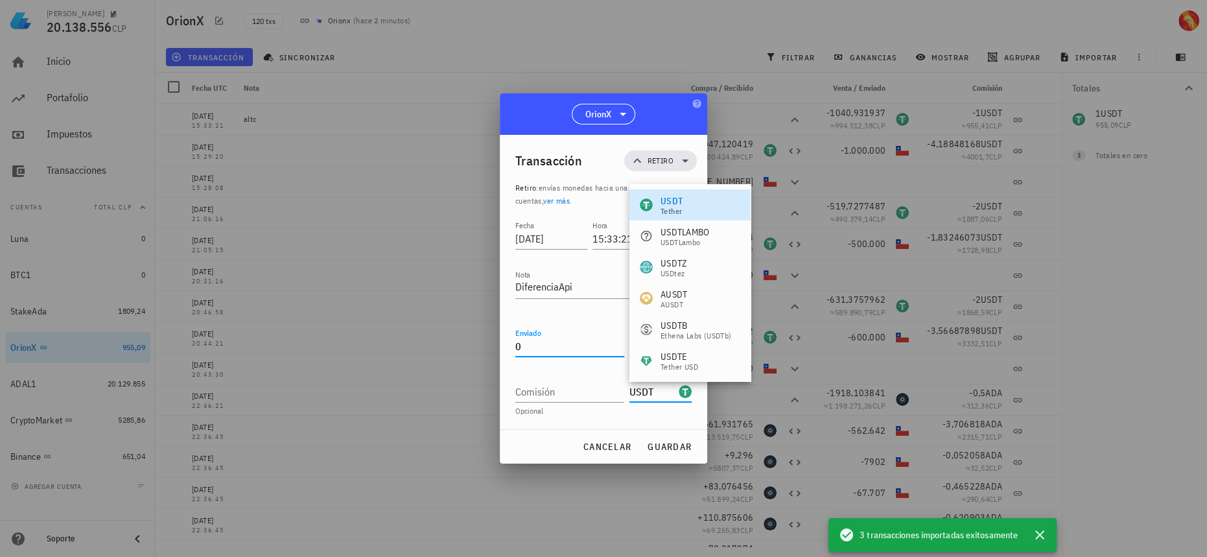
click at [568, 340] on input "0" at bounding box center [569, 346] width 109 height 21
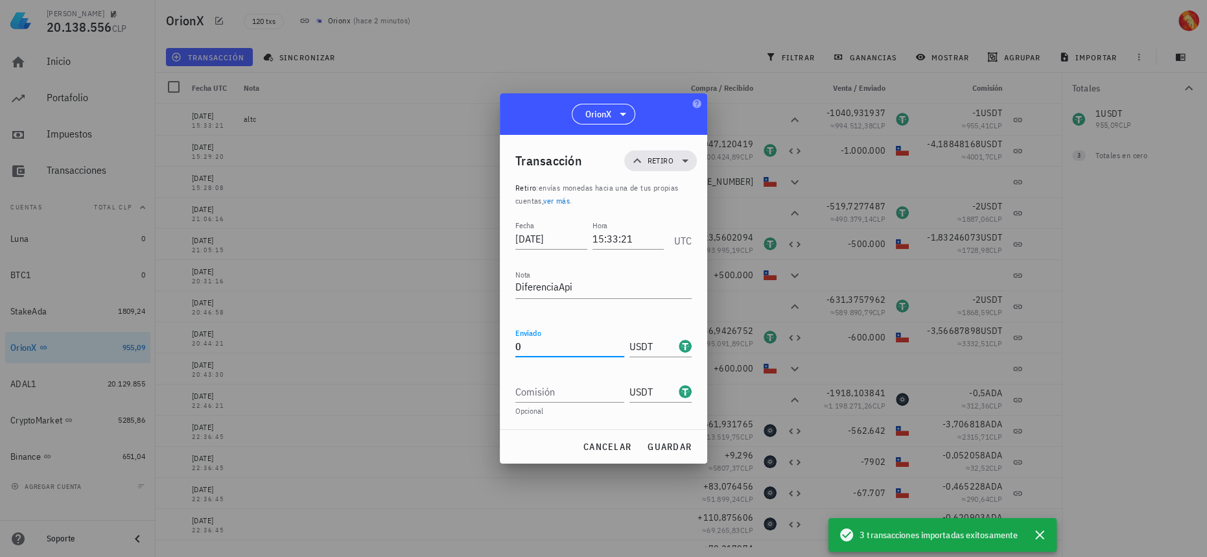
drag, startPoint x: 507, startPoint y: 332, endPoint x: 486, endPoint y: 331, distance: 20.8
click at [486, 331] on div "[PERSON_NAME] 20.138.556 CLP Inicio [GEOGRAPHIC_DATA] Impuestos [GEOGRAPHIC_DAT…" at bounding box center [603, 278] width 1207 height 557
type input "1"
click at [618, 385] on input "Comisión" at bounding box center [569, 391] width 109 height 21
click at [692, 447] on div "cancelar guardar" at bounding box center [603, 447] width 207 height 34
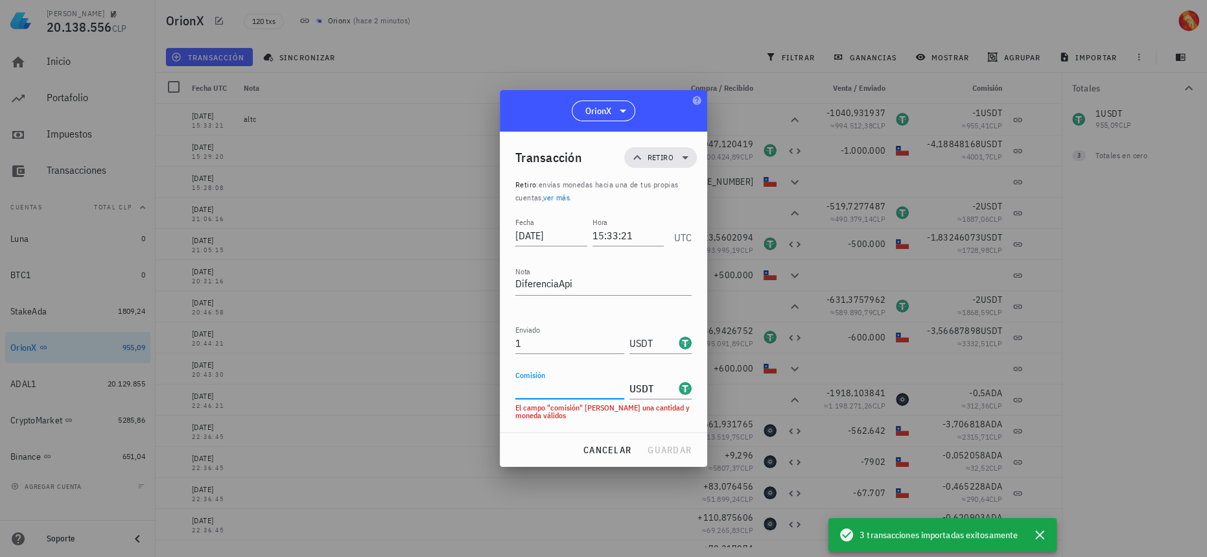
click at [608, 395] on input "Comisión" at bounding box center [569, 388] width 109 height 21
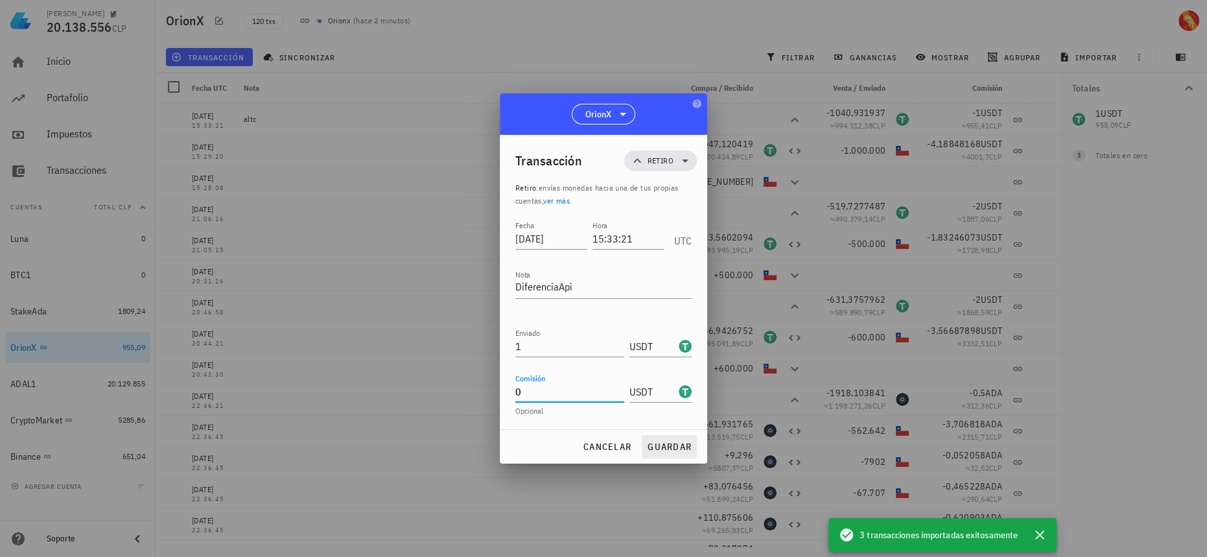
type input "0"
click at [673, 448] on span "guardar" at bounding box center [669, 447] width 45 height 12
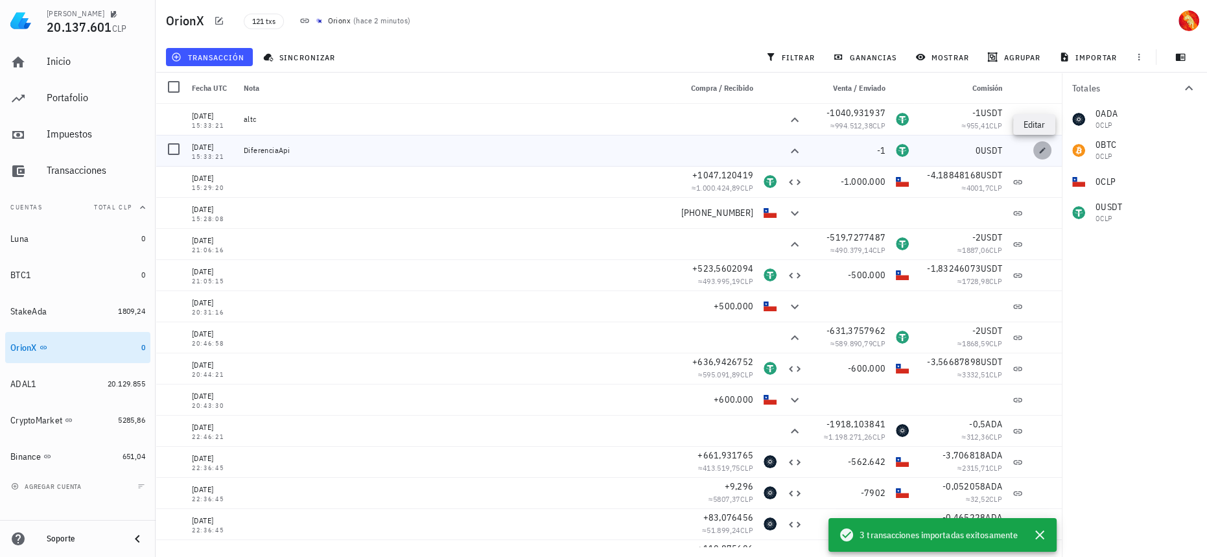
click at [1038, 149] on icon "button" at bounding box center [1042, 150] width 8 height 8
type textarea "DiferenciaApi"
type input "1"
type input "0"
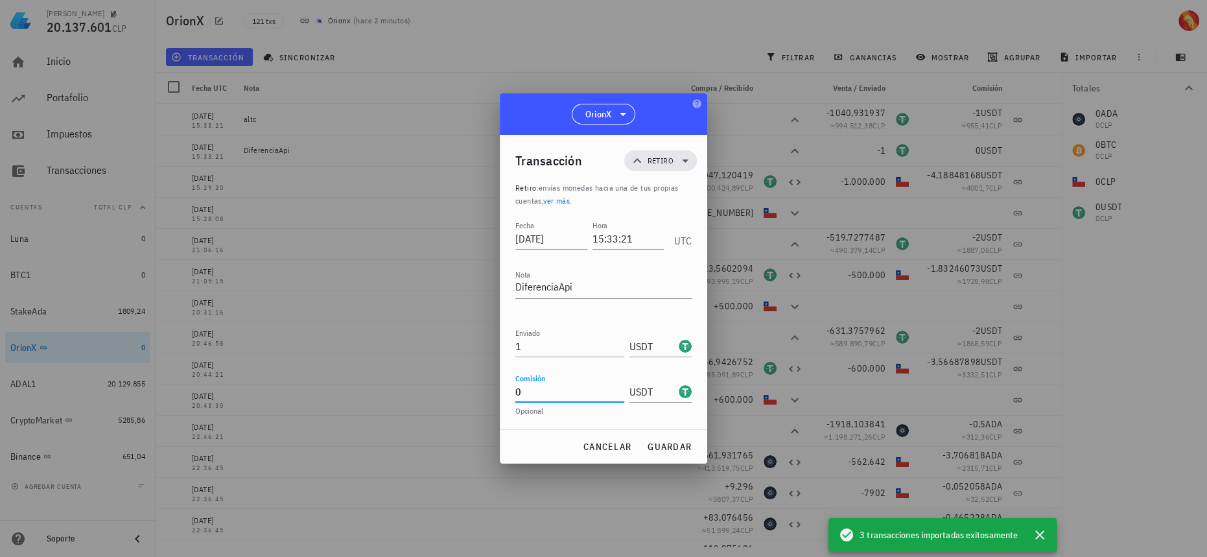
click at [562, 397] on input "0" at bounding box center [569, 391] width 109 height 21
click at [683, 392] on div "USDT-icon" at bounding box center [685, 391] width 13 height 13
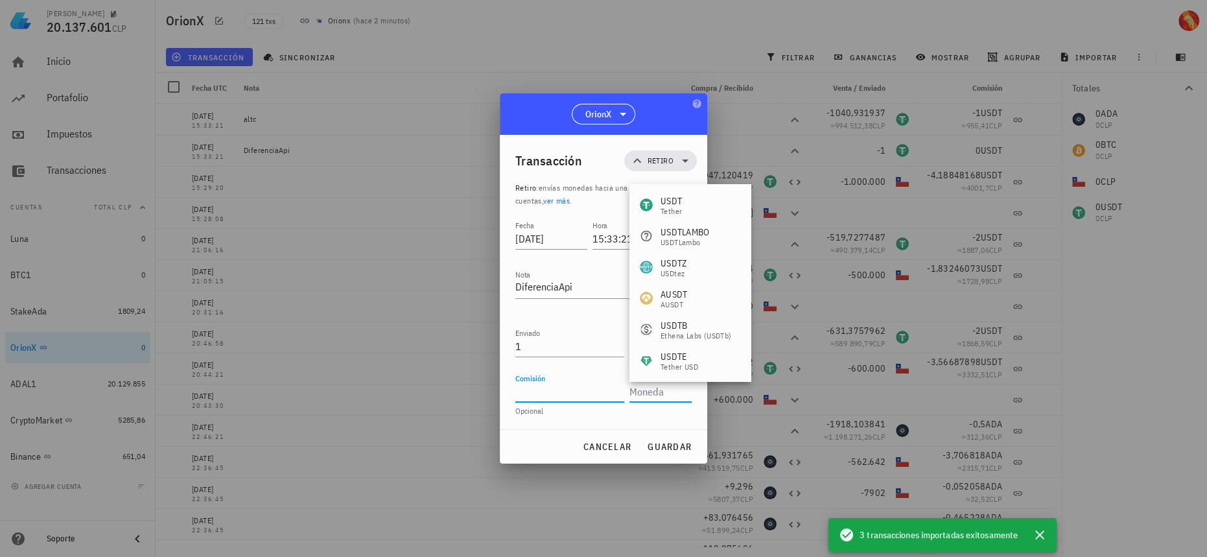
click at [572, 388] on input "Comisión" at bounding box center [569, 391] width 109 height 21
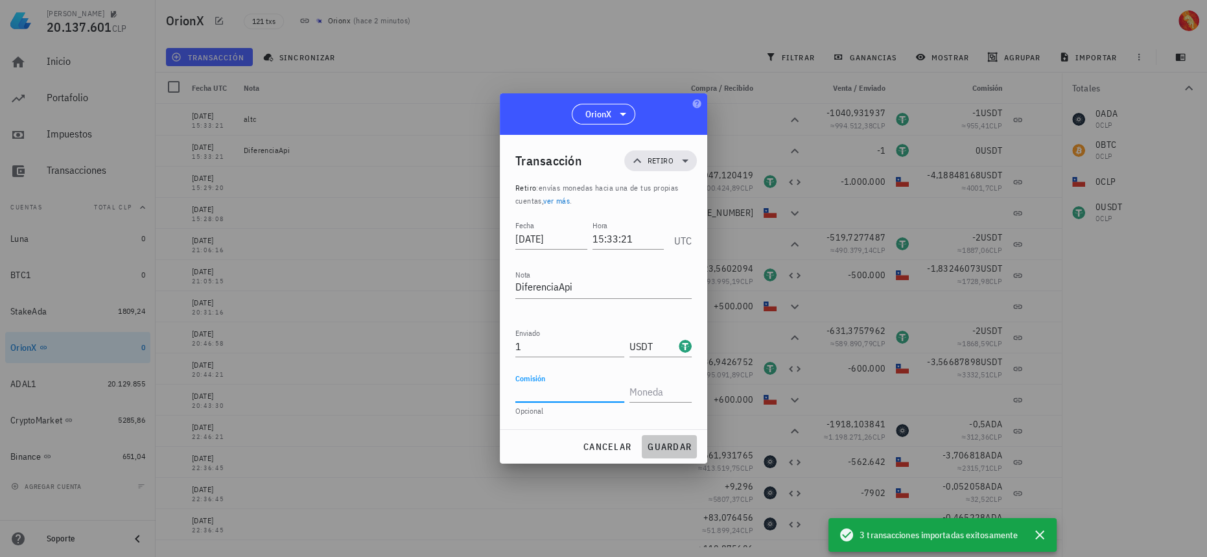
click at [686, 450] on span "guardar" at bounding box center [669, 447] width 45 height 12
type input "0"
type input "USDT"
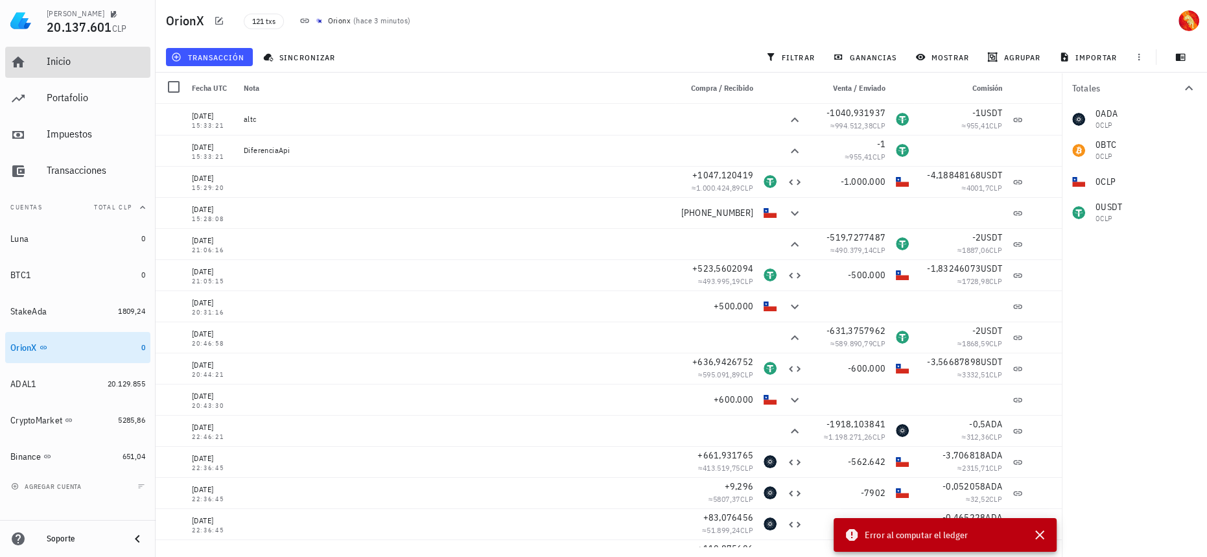
click at [76, 61] on div "Inicio" at bounding box center [96, 61] width 99 height 12
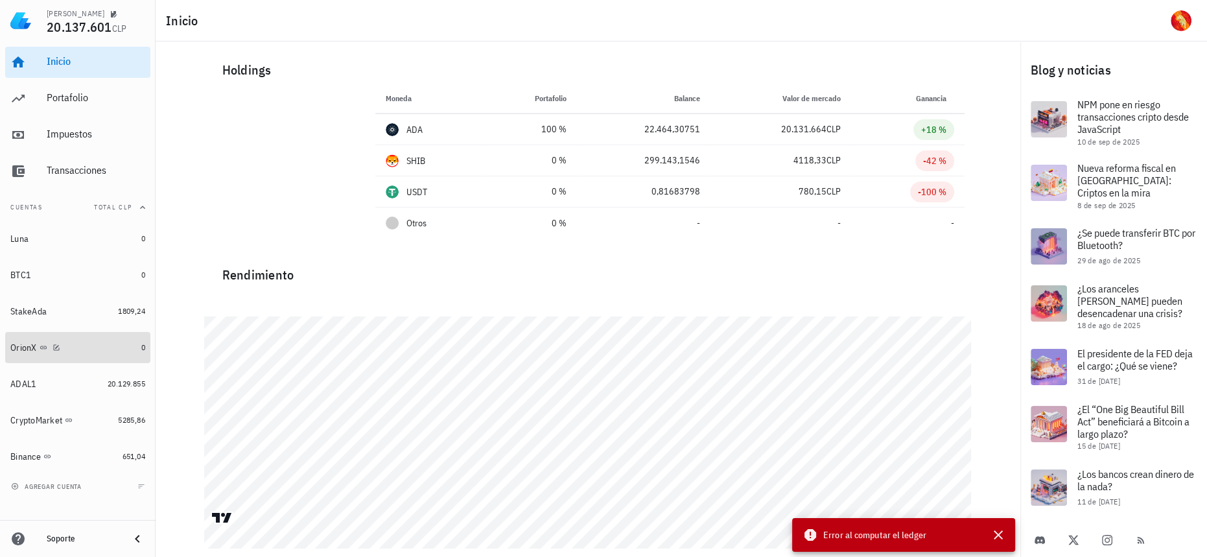
click at [106, 351] on div "OrionX" at bounding box center [73, 348] width 126 height 12
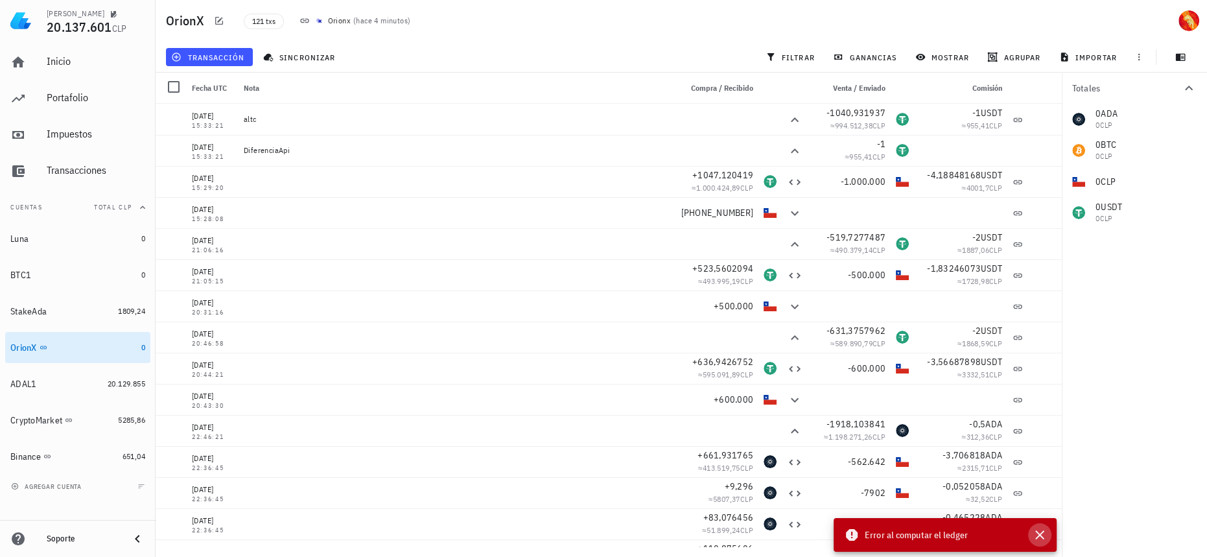
click at [1039, 533] on icon "button" at bounding box center [1040, 535] width 16 height 16
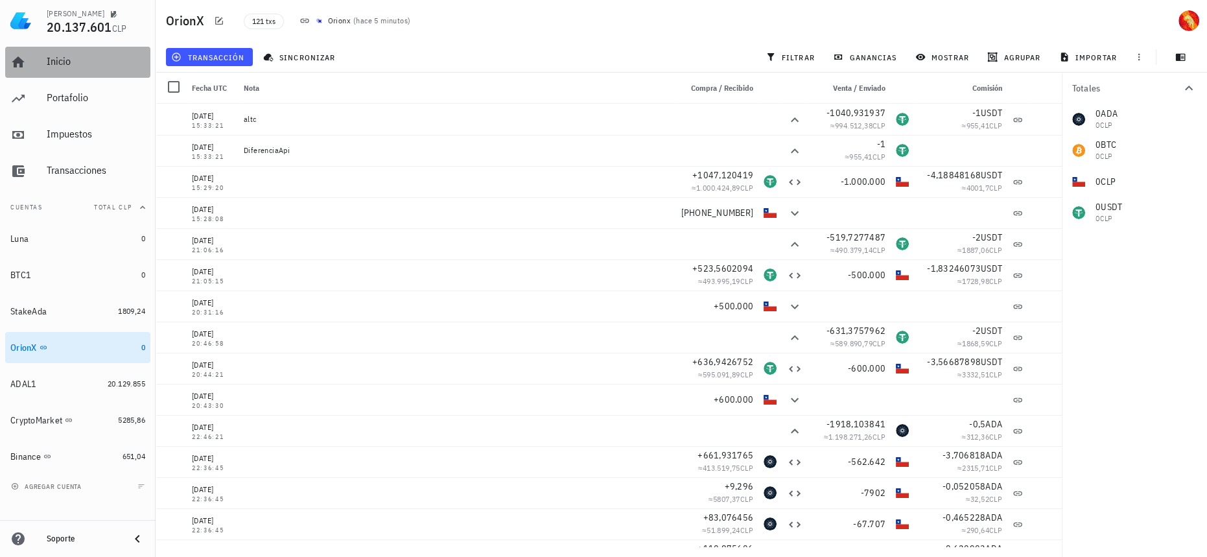
click at [97, 69] on div "Inicio" at bounding box center [96, 61] width 99 height 29
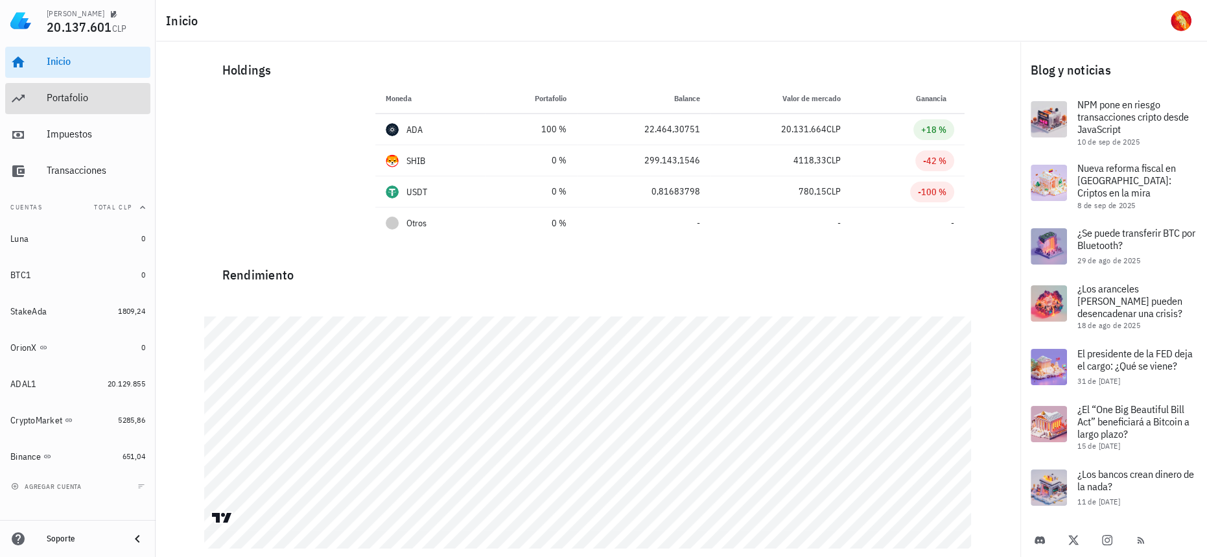
click at [107, 100] on div "Portafolio" at bounding box center [96, 97] width 99 height 12
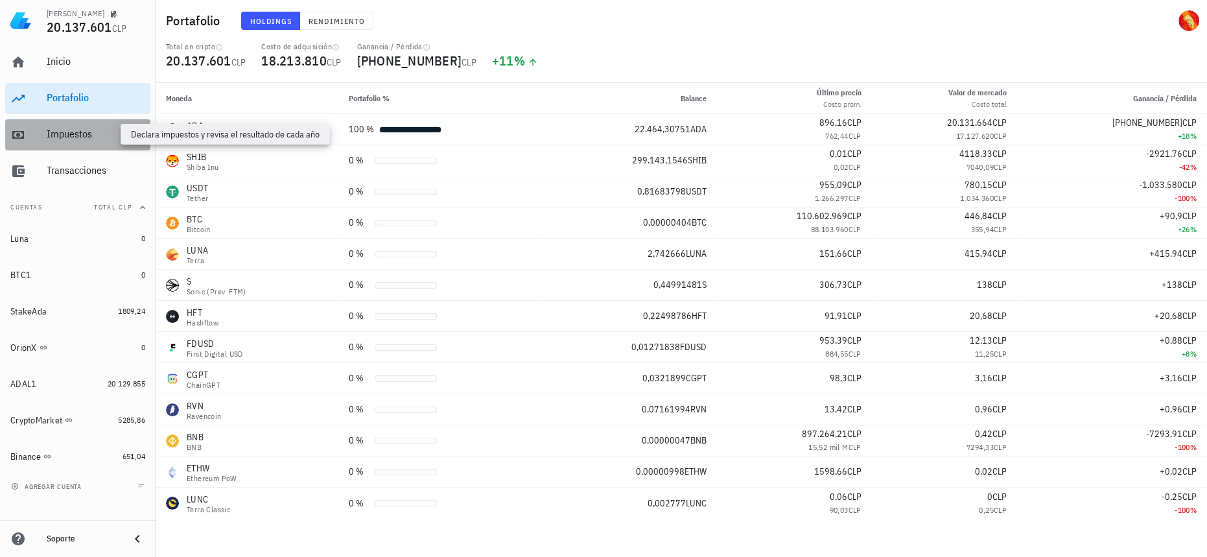
click at [76, 131] on div "Impuestos" at bounding box center [96, 134] width 99 height 12
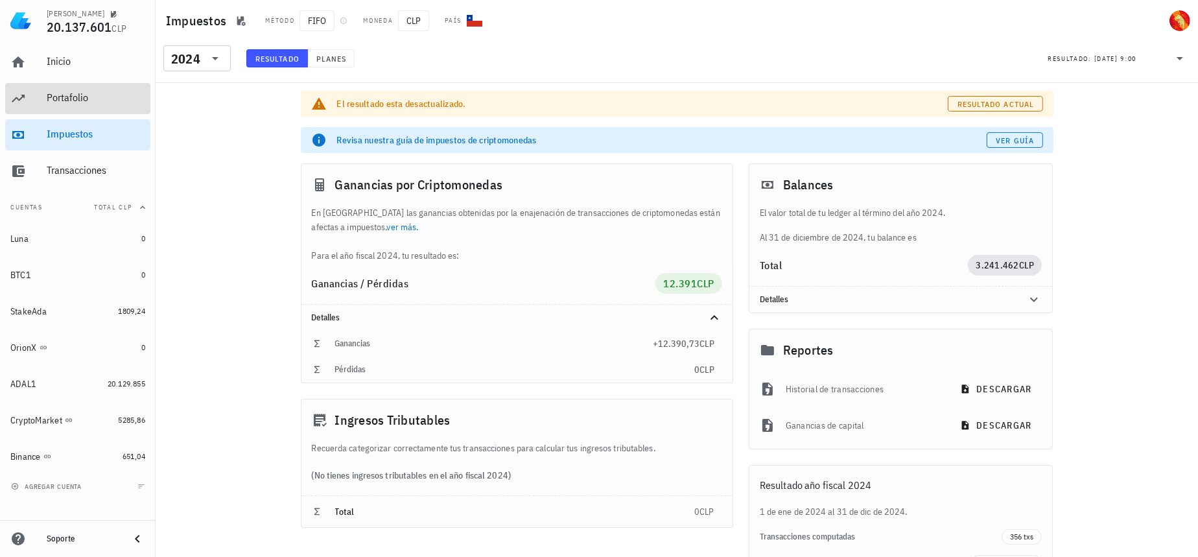
click at [84, 104] on div "Portafolio" at bounding box center [96, 97] width 99 height 12
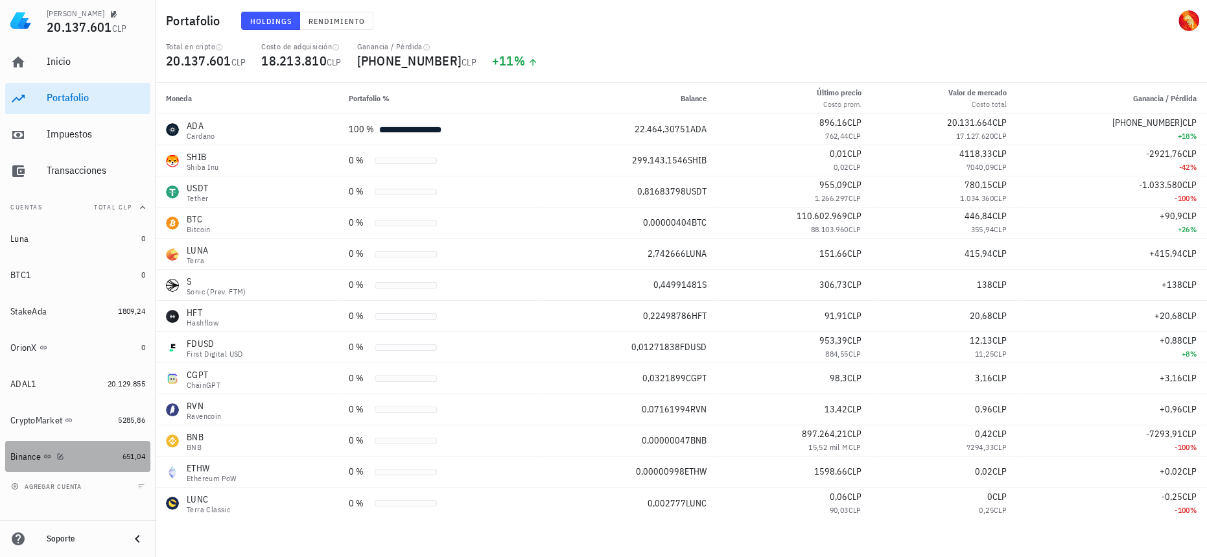
click at [112, 465] on div "Binance" at bounding box center [63, 457] width 107 height 28
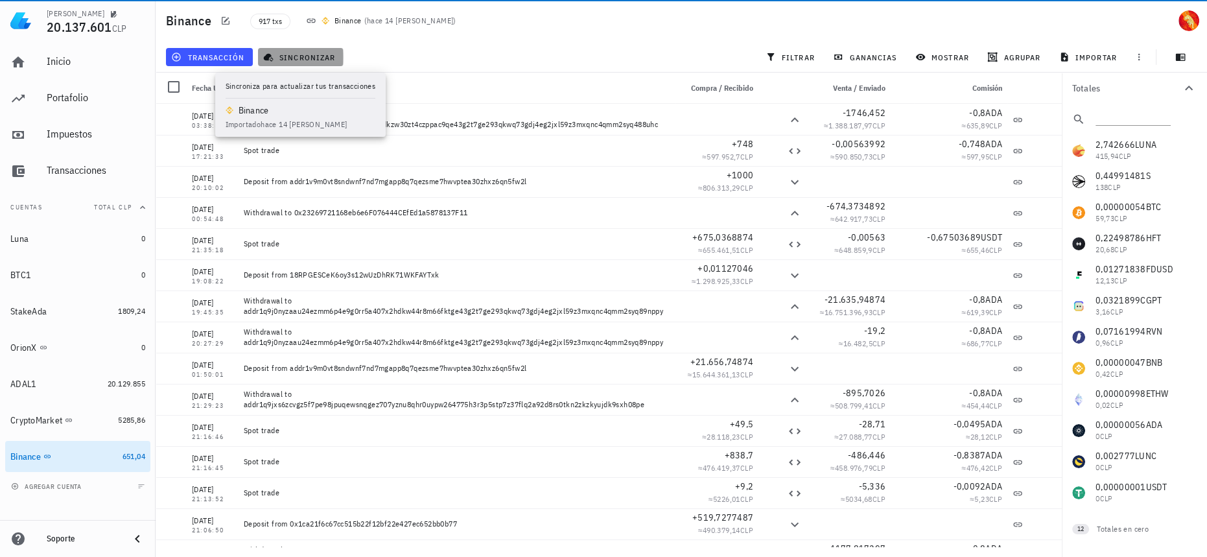
click at [312, 58] on span "sincronizar" at bounding box center [300, 57] width 69 height 10
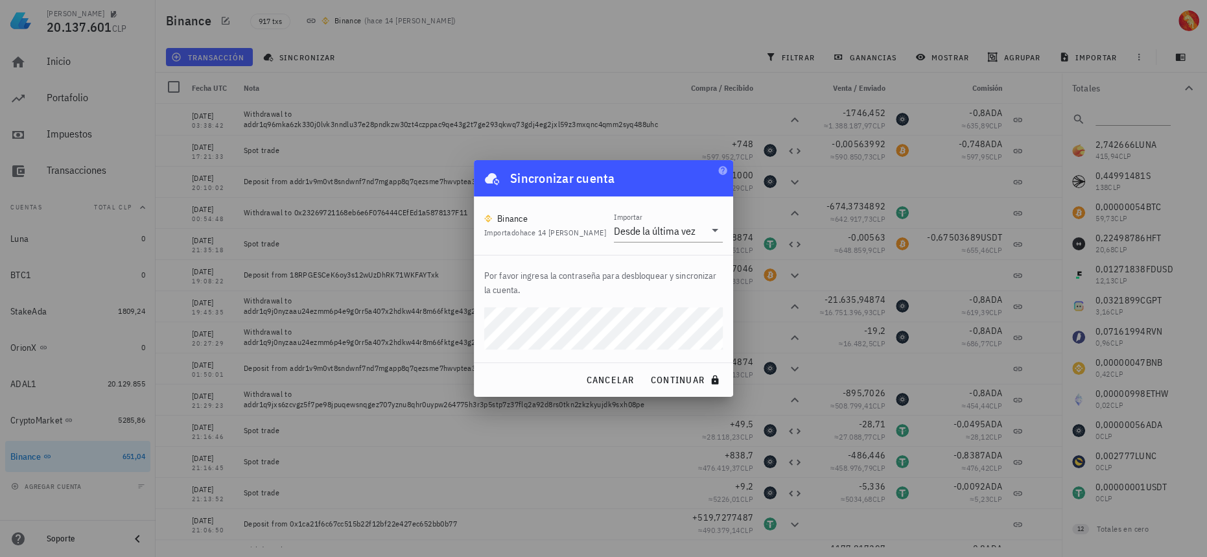
click at [618, 303] on div "Por favor ingresa la contraseña para desbloquear y sincronizar la cuenta." at bounding box center [603, 309] width 259 height 108
click at [645, 368] on button "continuar" at bounding box center [686, 379] width 83 height 23
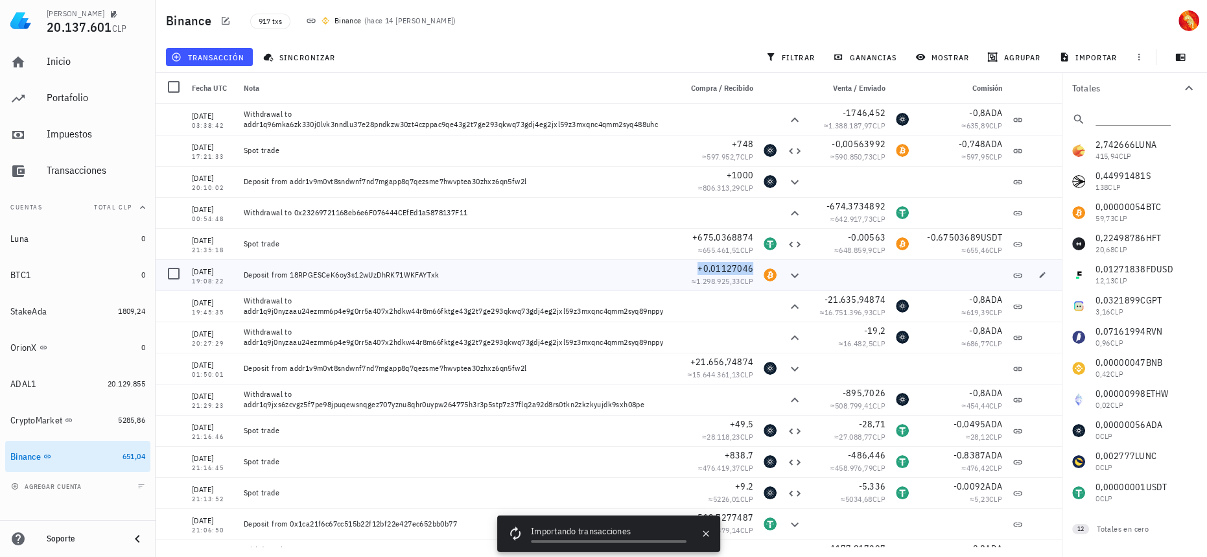
click at [703, 266] on span "+0,01127046" at bounding box center [725, 268] width 56 height 12
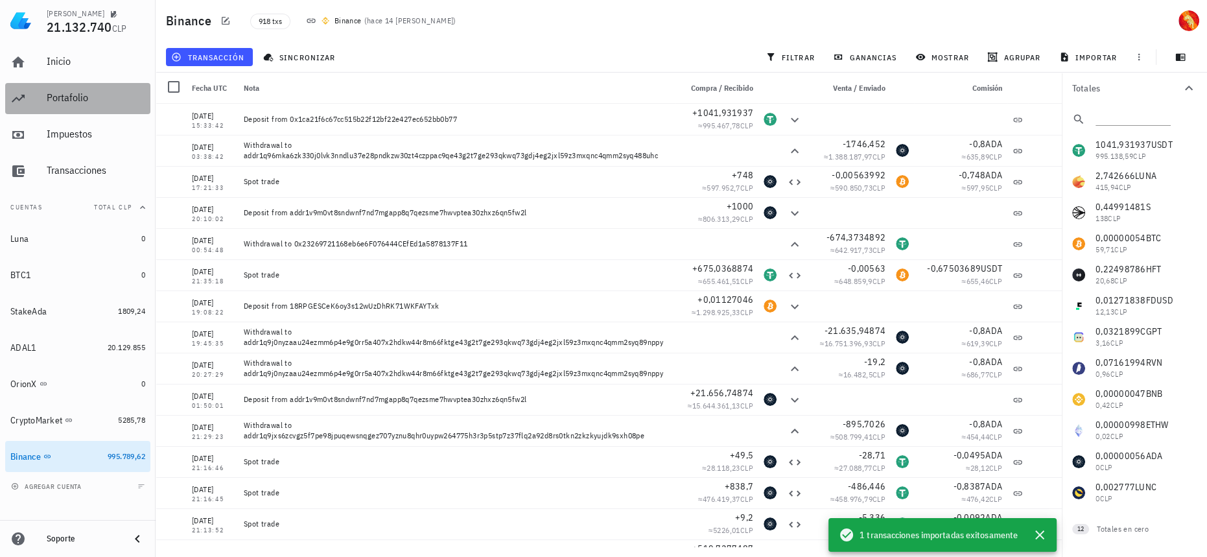
click at [107, 97] on div "Portafolio" at bounding box center [96, 97] width 99 height 12
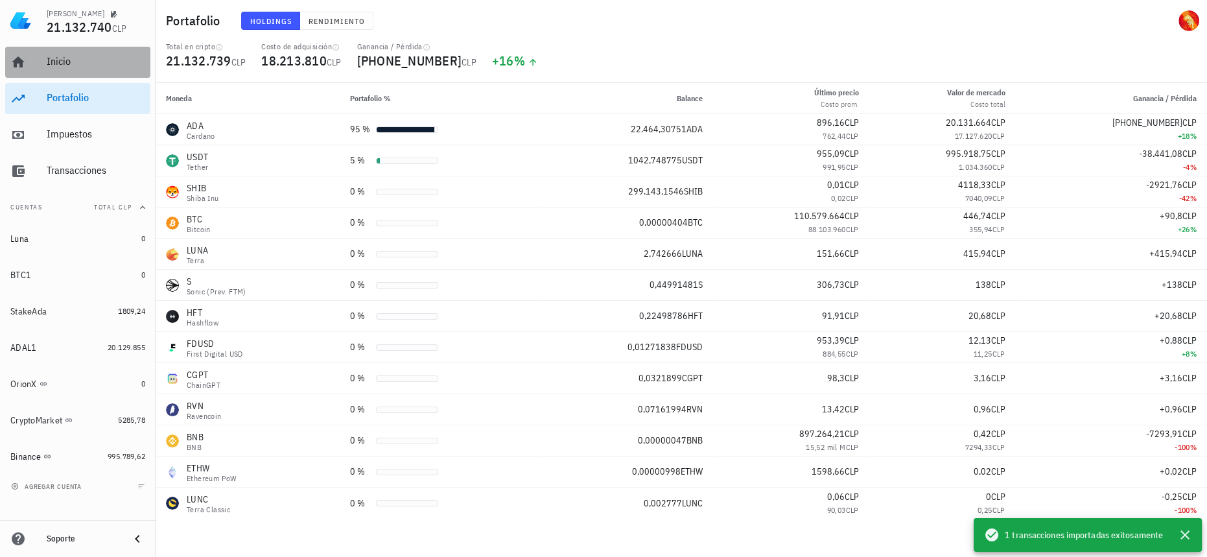
click at [93, 76] on div "Inicio" at bounding box center [96, 61] width 99 height 29
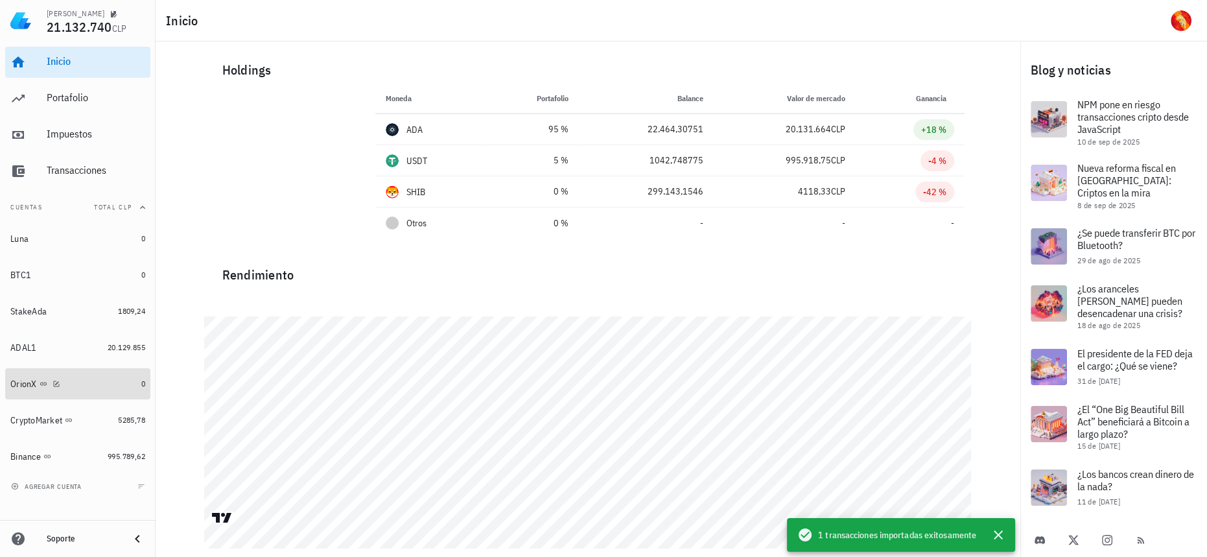
click at [117, 395] on div "OrionX" at bounding box center [73, 384] width 126 height 28
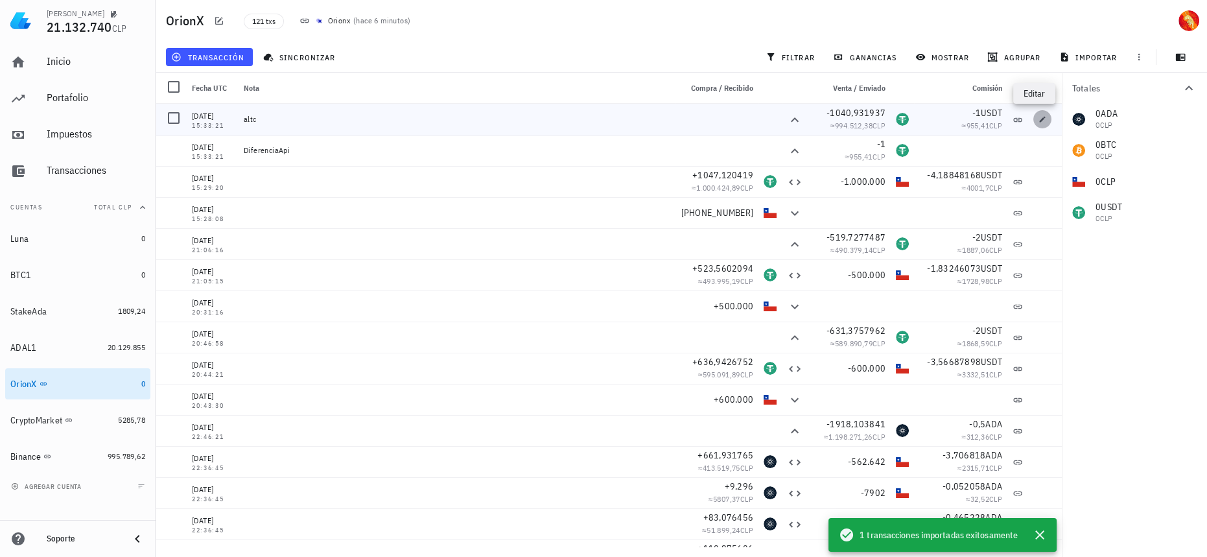
click at [1040, 119] on icon "button" at bounding box center [1043, 119] width 6 height 6
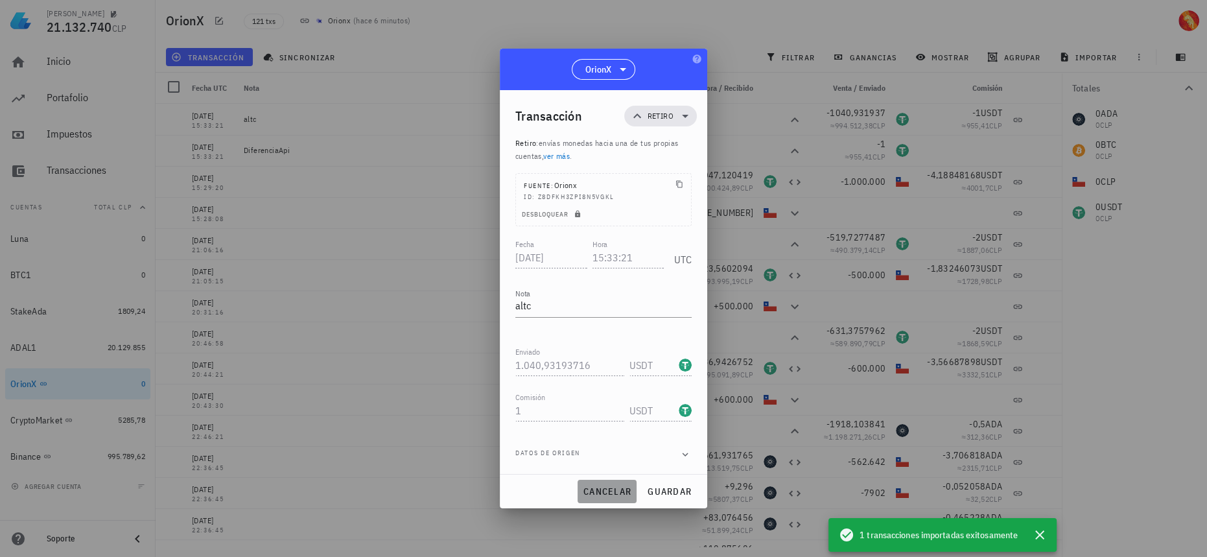
click at [615, 484] on button "cancelar" at bounding box center [606, 491] width 59 height 23
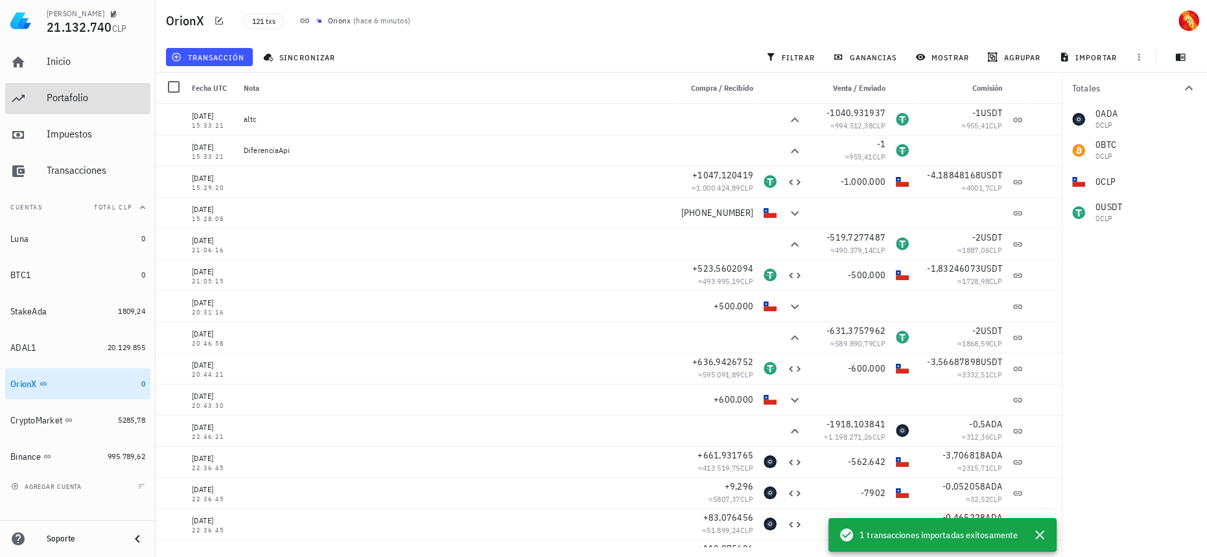
click at [57, 91] on div "Portafolio" at bounding box center [96, 98] width 99 height 29
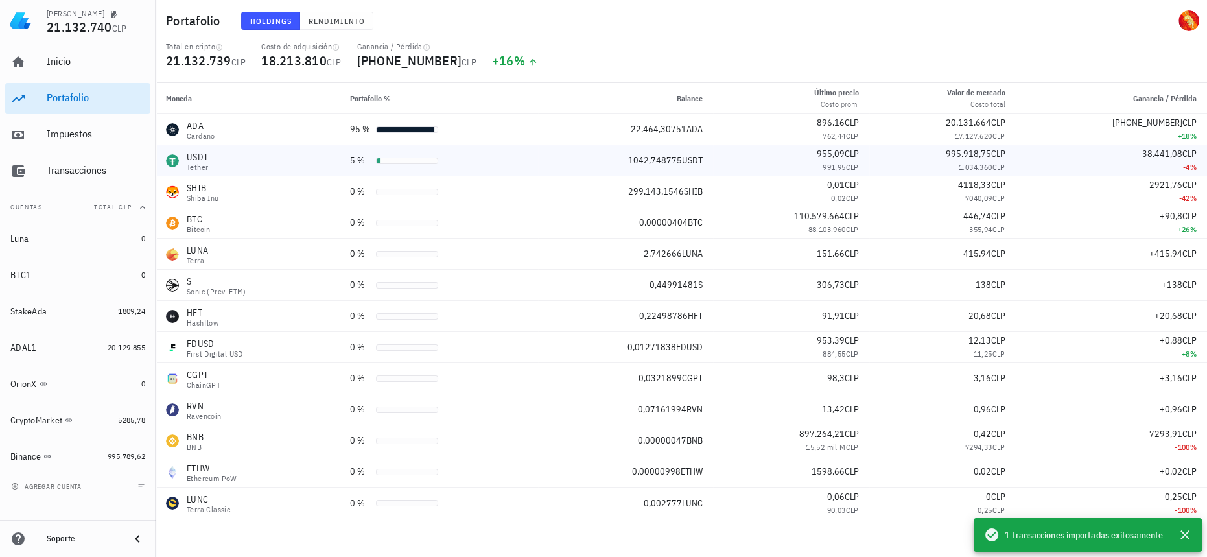
drag, startPoint x: 826, startPoint y: 167, endPoint x: 868, endPoint y: 171, distance: 42.4
click at [868, 171] on td "955,09 CLP 991,95 CLP" at bounding box center [791, 160] width 156 height 31
click at [72, 133] on div "Impuestos" at bounding box center [96, 134] width 99 height 12
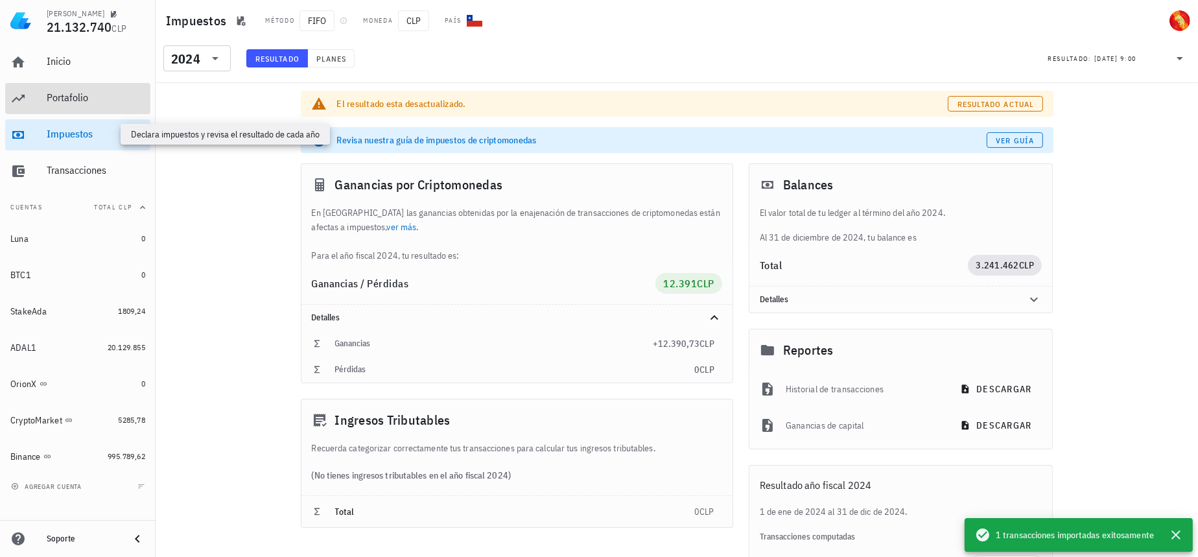
click at [84, 100] on div "Portafolio" at bounding box center [96, 97] width 99 height 12
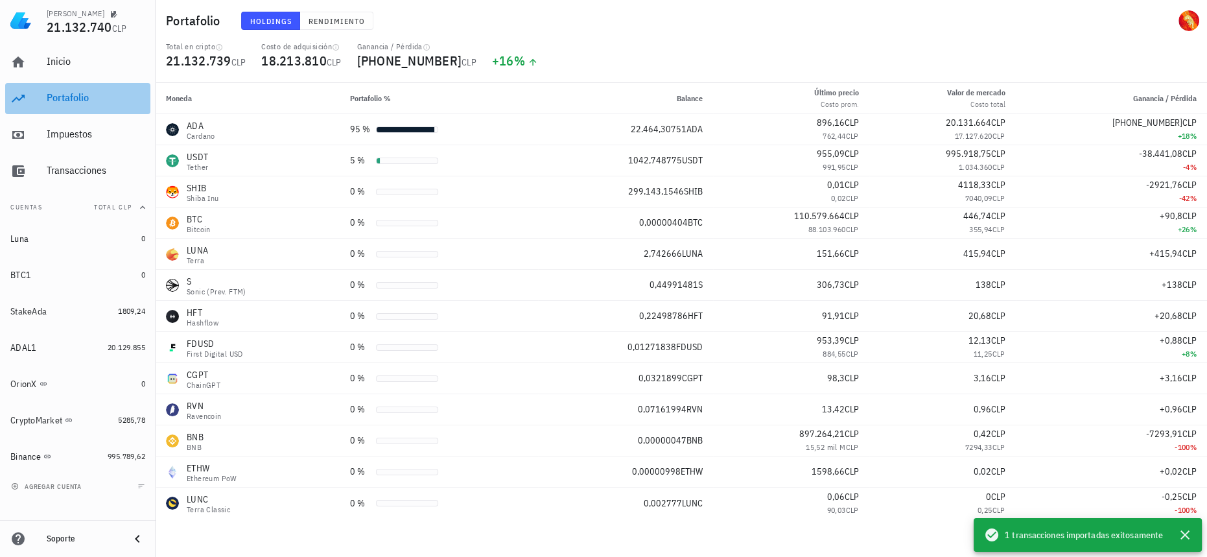
click at [99, 95] on div "Portafolio" at bounding box center [96, 97] width 99 height 12
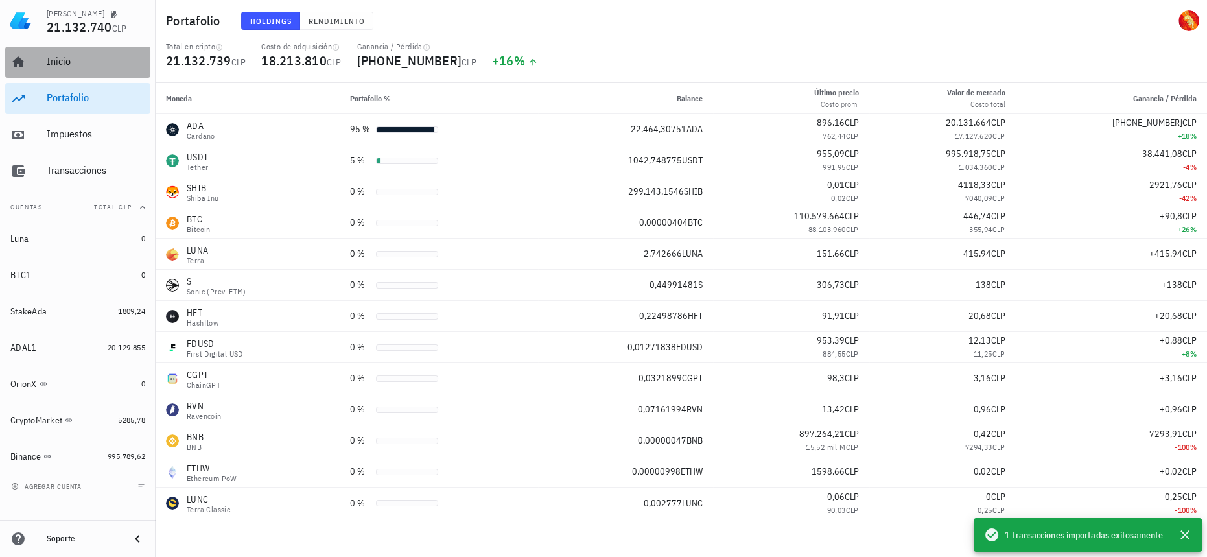
click at [103, 68] on div "Inicio" at bounding box center [96, 61] width 99 height 29
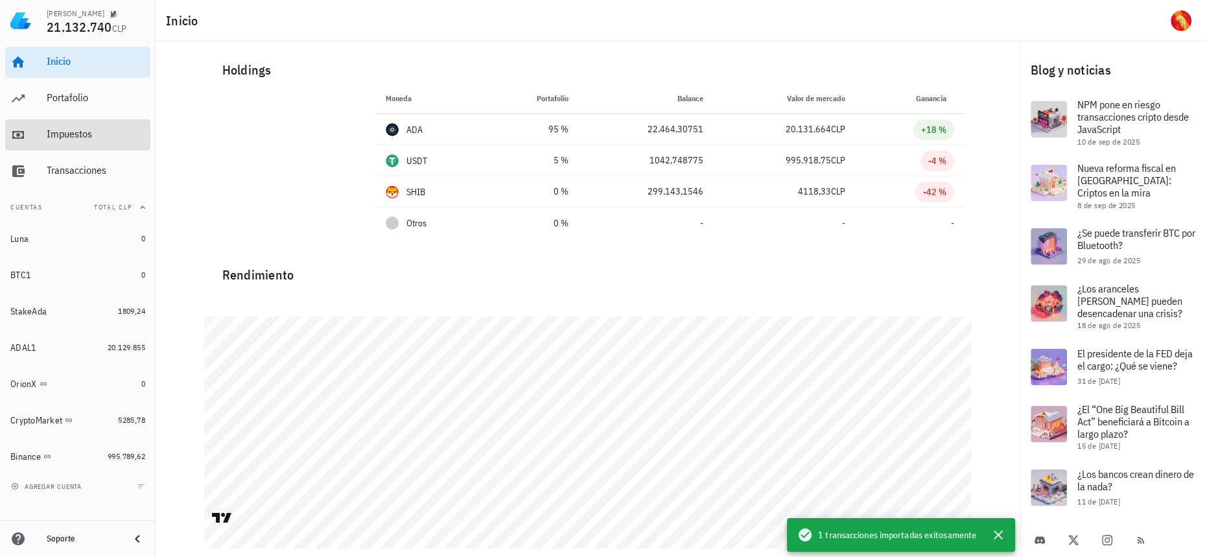
click at [100, 138] on div "Impuestos" at bounding box center [96, 134] width 99 height 12
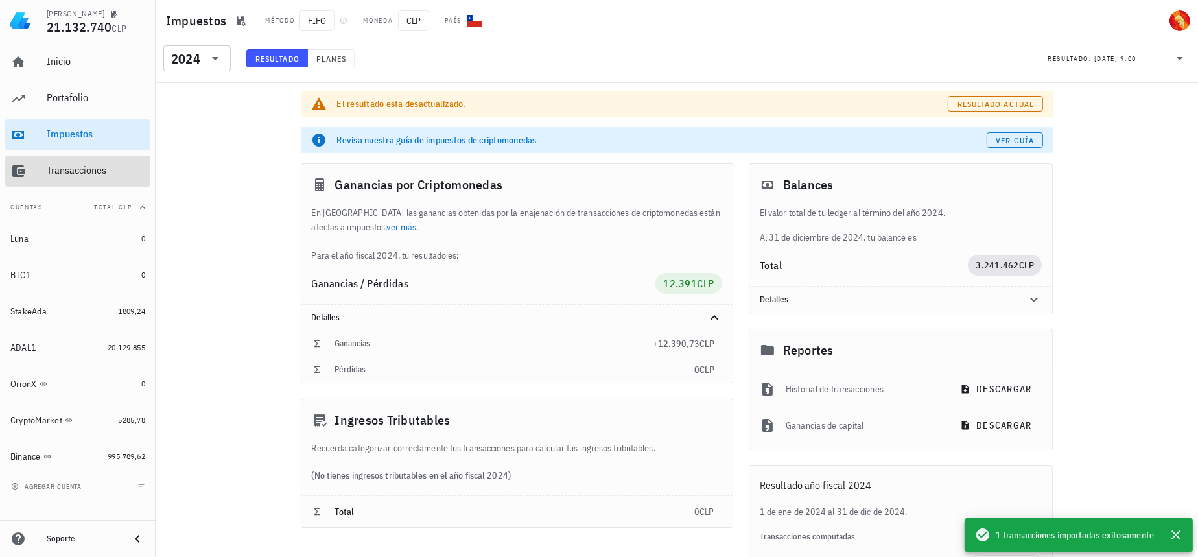
click at [84, 175] on div "Transacciones" at bounding box center [96, 170] width 99 height 12
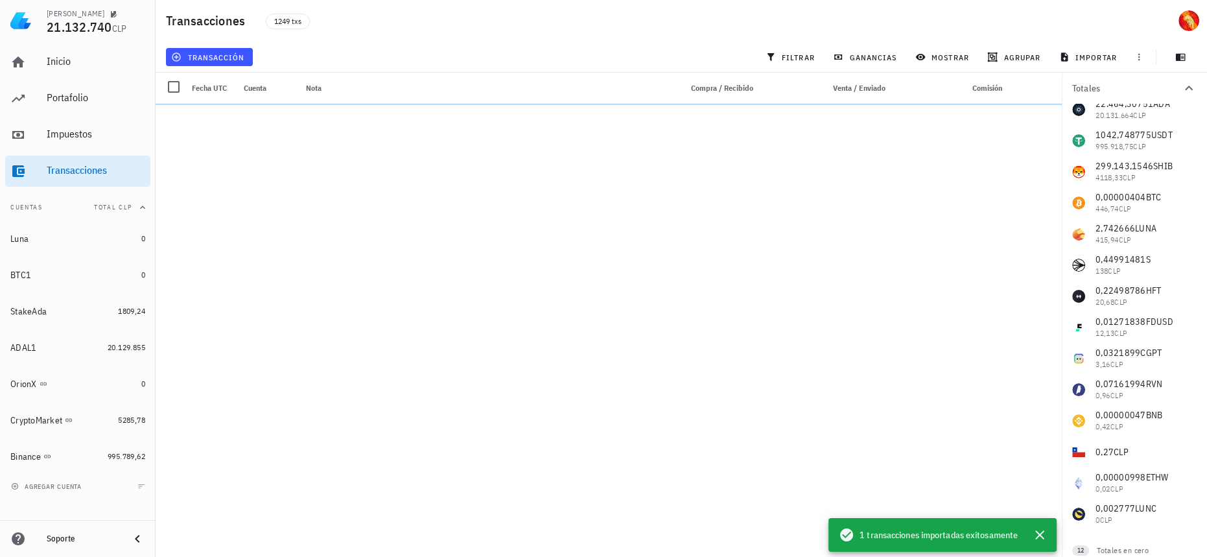
scroll to position [55, 0]
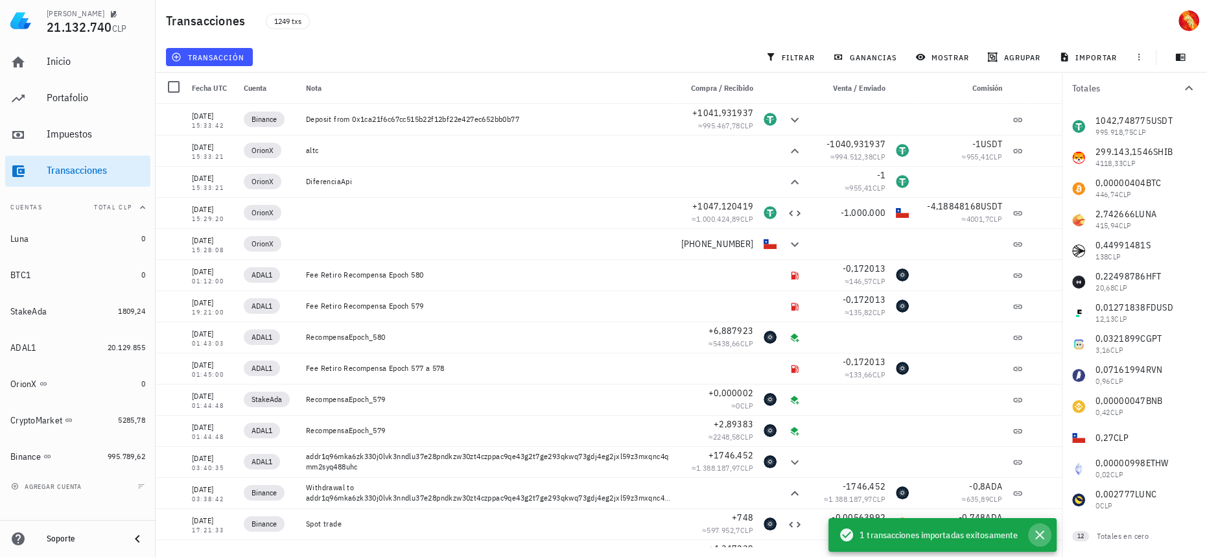
click at [1040, 536] on icon "button" at bounding box center [1040, 535] width 16 height 16
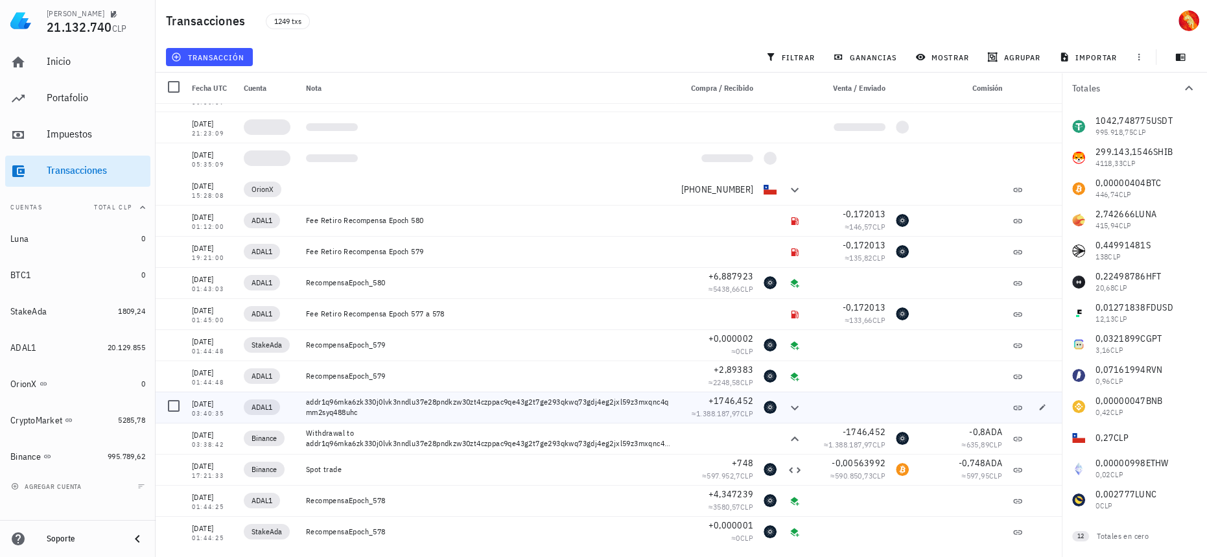
scroll to position [0, 0]
